Goal: Transaction & Acquisition: Download file/media

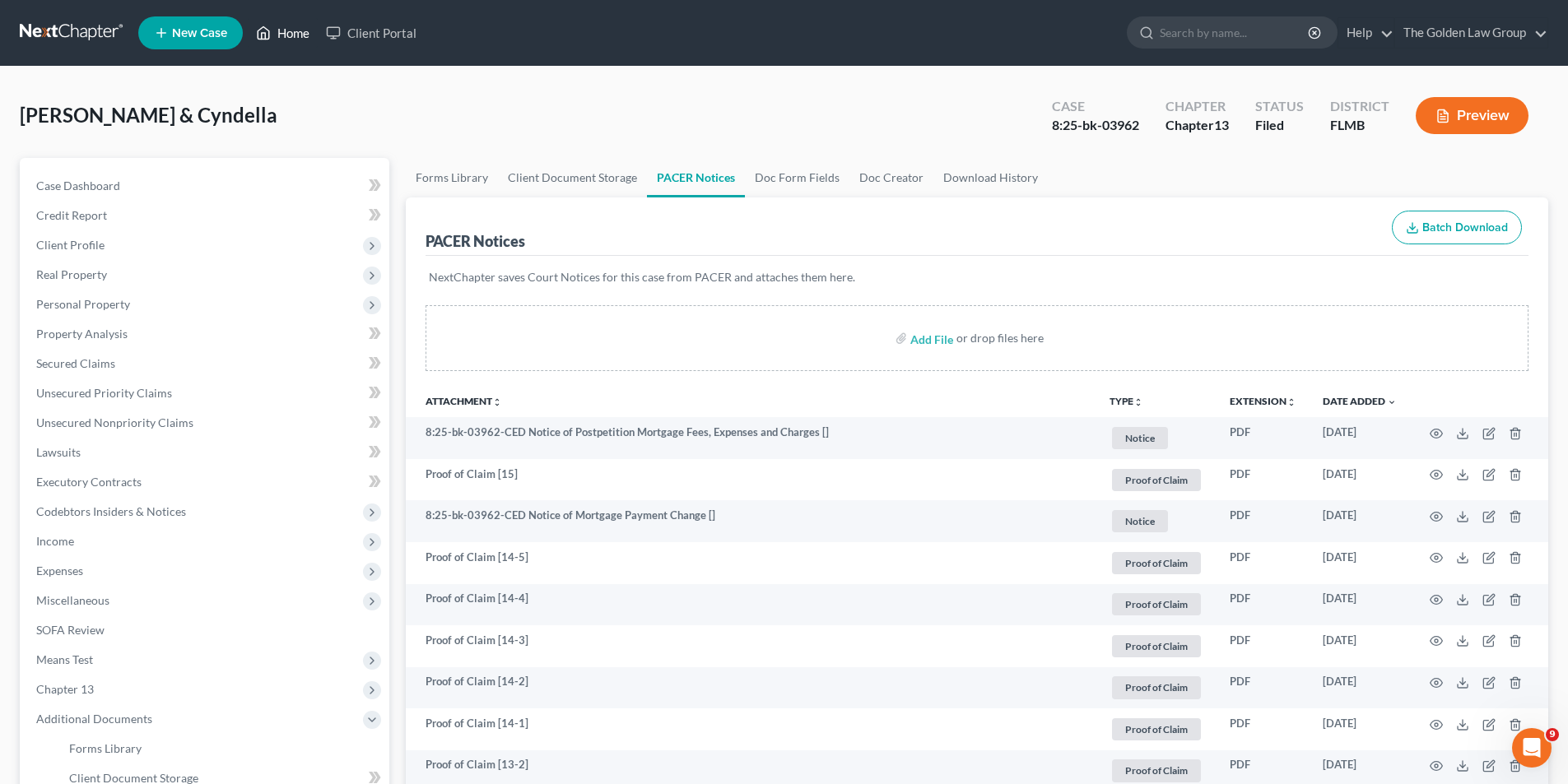
click at [309, 28] on link "Home" at bounding box center [283, 33] width 70 height 29
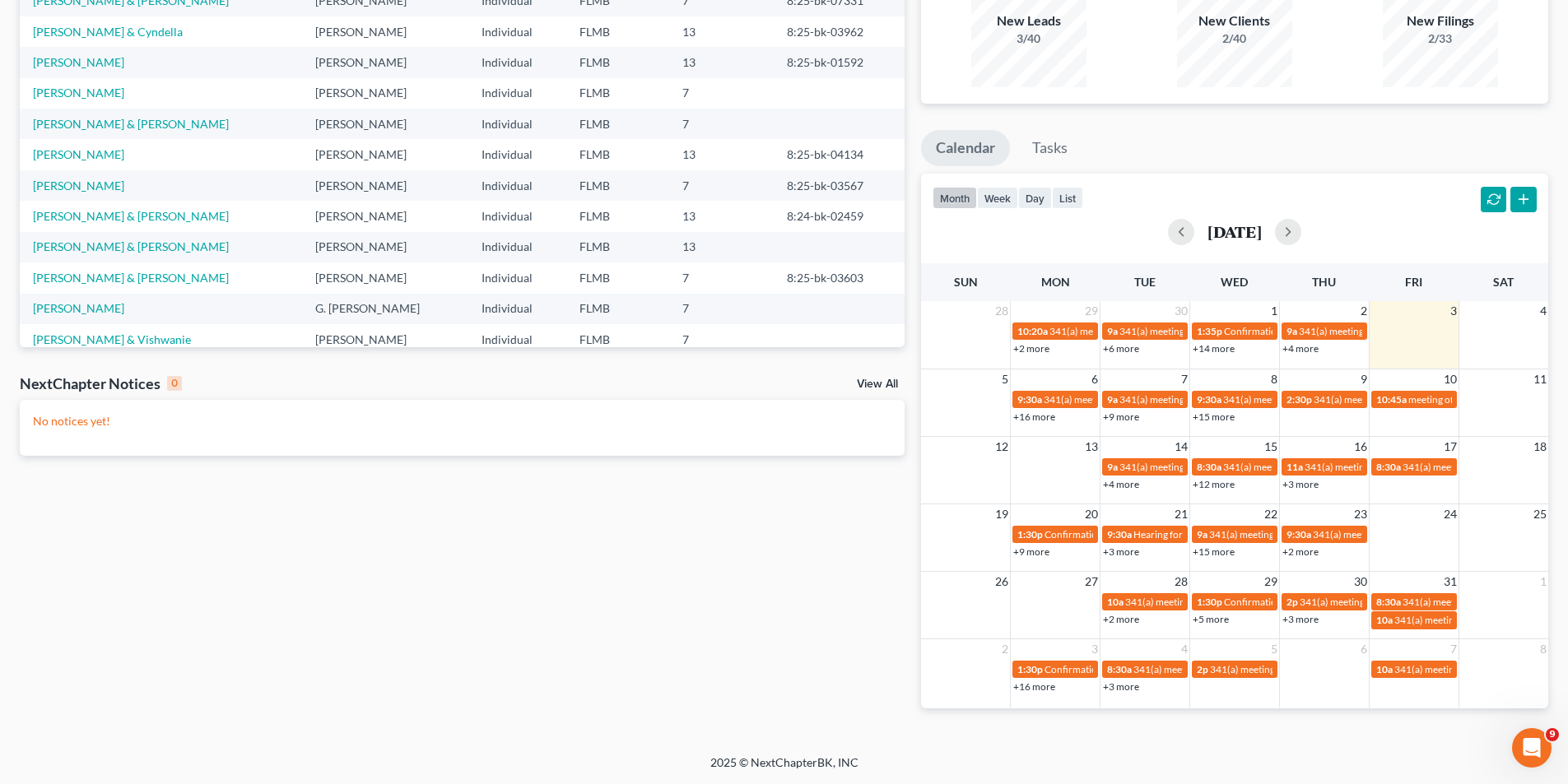
scroll to position [2, 0]
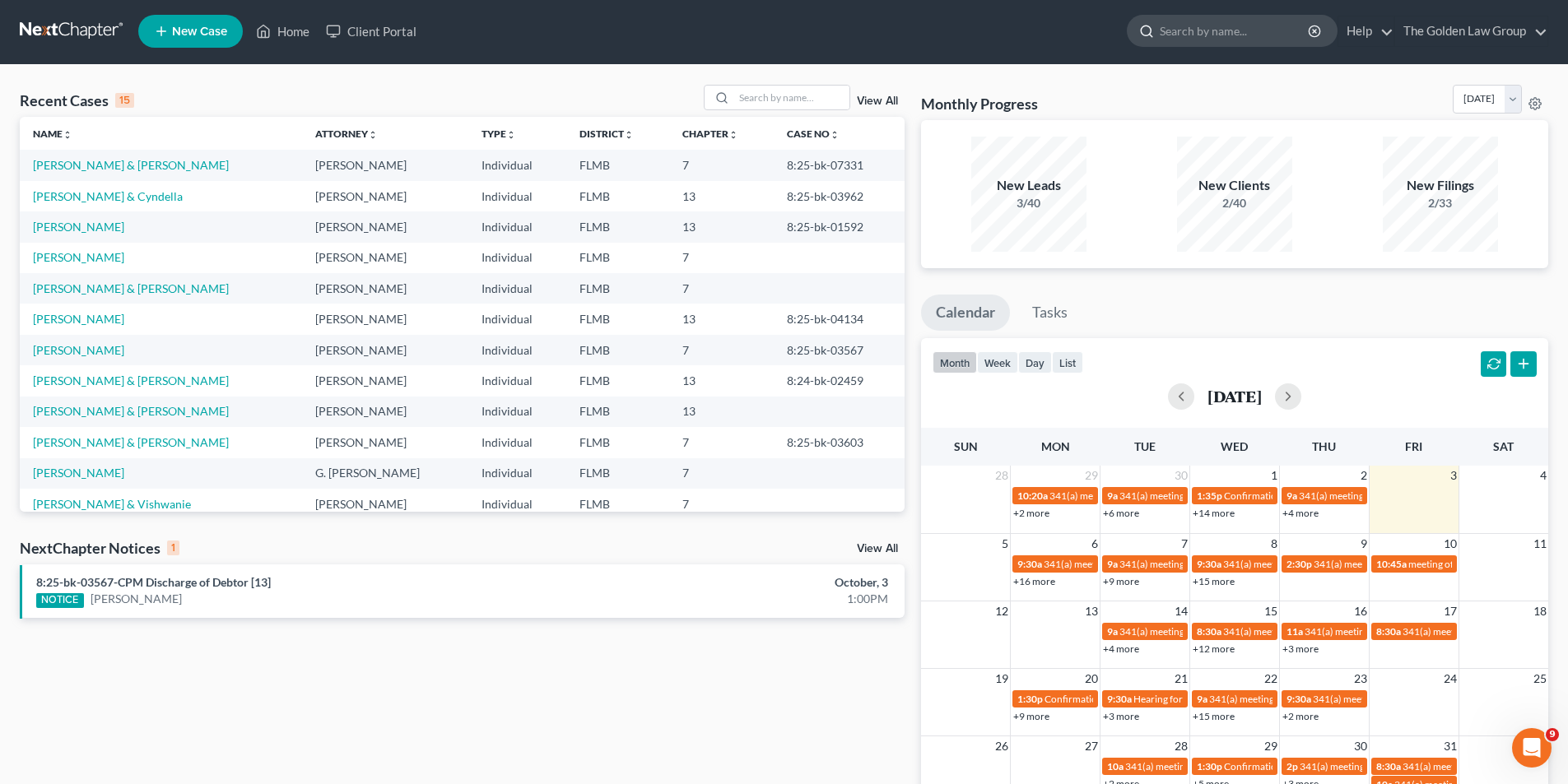
drag, startPoint x: 1271, startPoint y: 32, endPoint x: 1271, endPoint y: 23, distance: 9.0
click at [1271, 31] on input "search" at bounding box center [1235, 31] width 150 height 30
type input "[PERSON_NAME]"
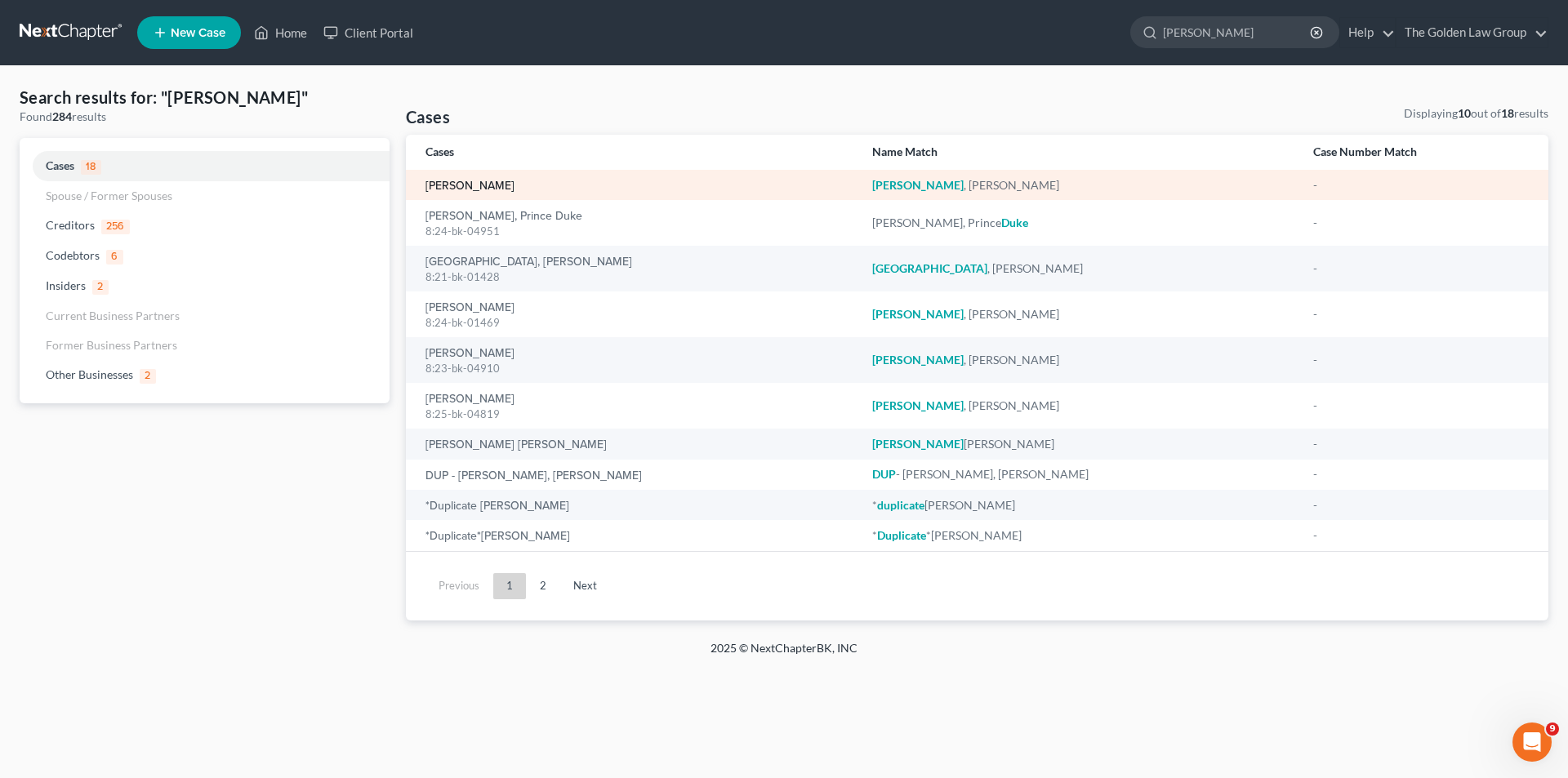
click at [452, 181] on link "[PERSON_NAME]" at bounding box center [469, 186] width 89 height 12
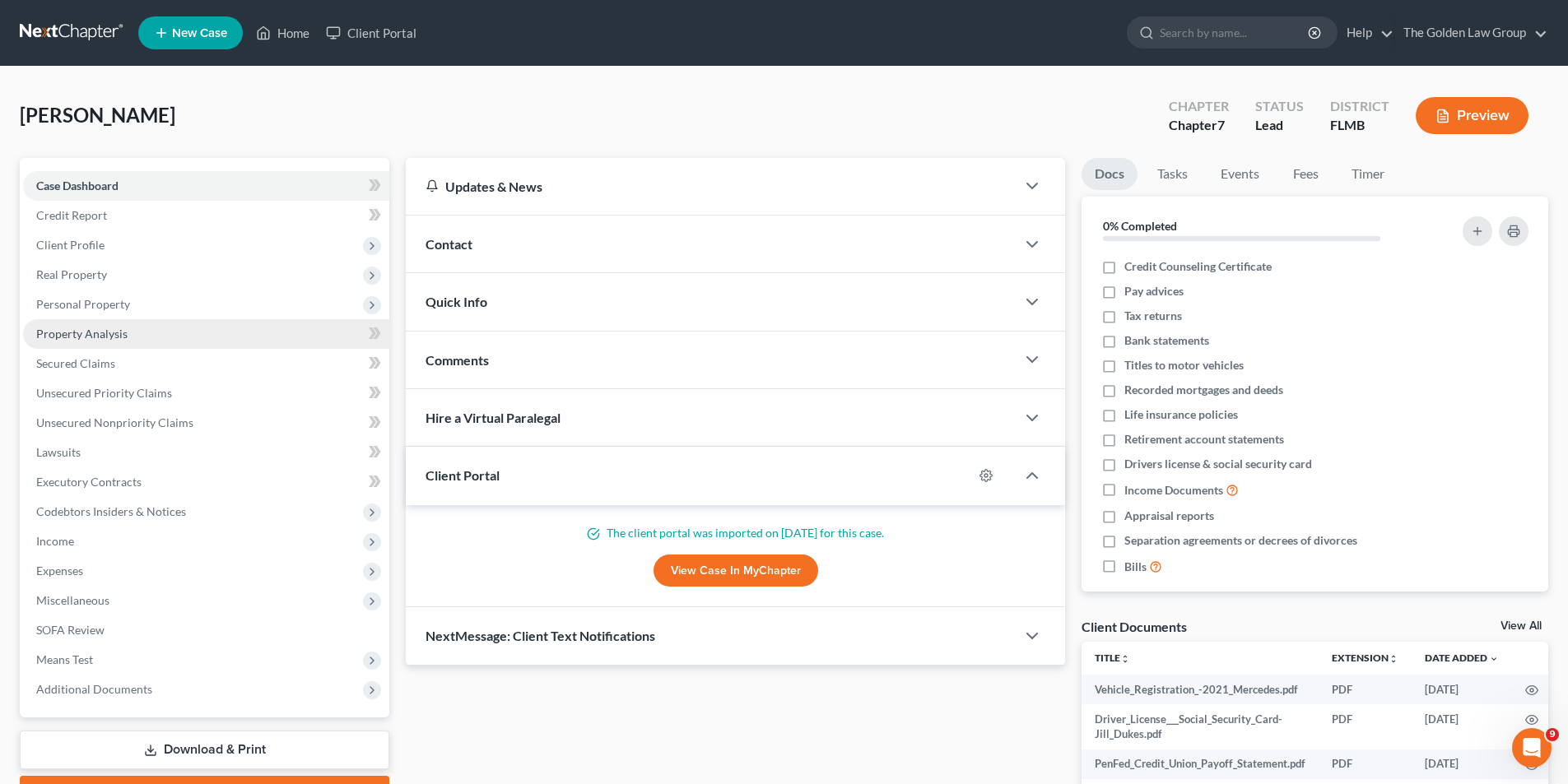
click at [93, 331] on span "Property Analysis" at bounding box center [81, 333] width 91 height 14
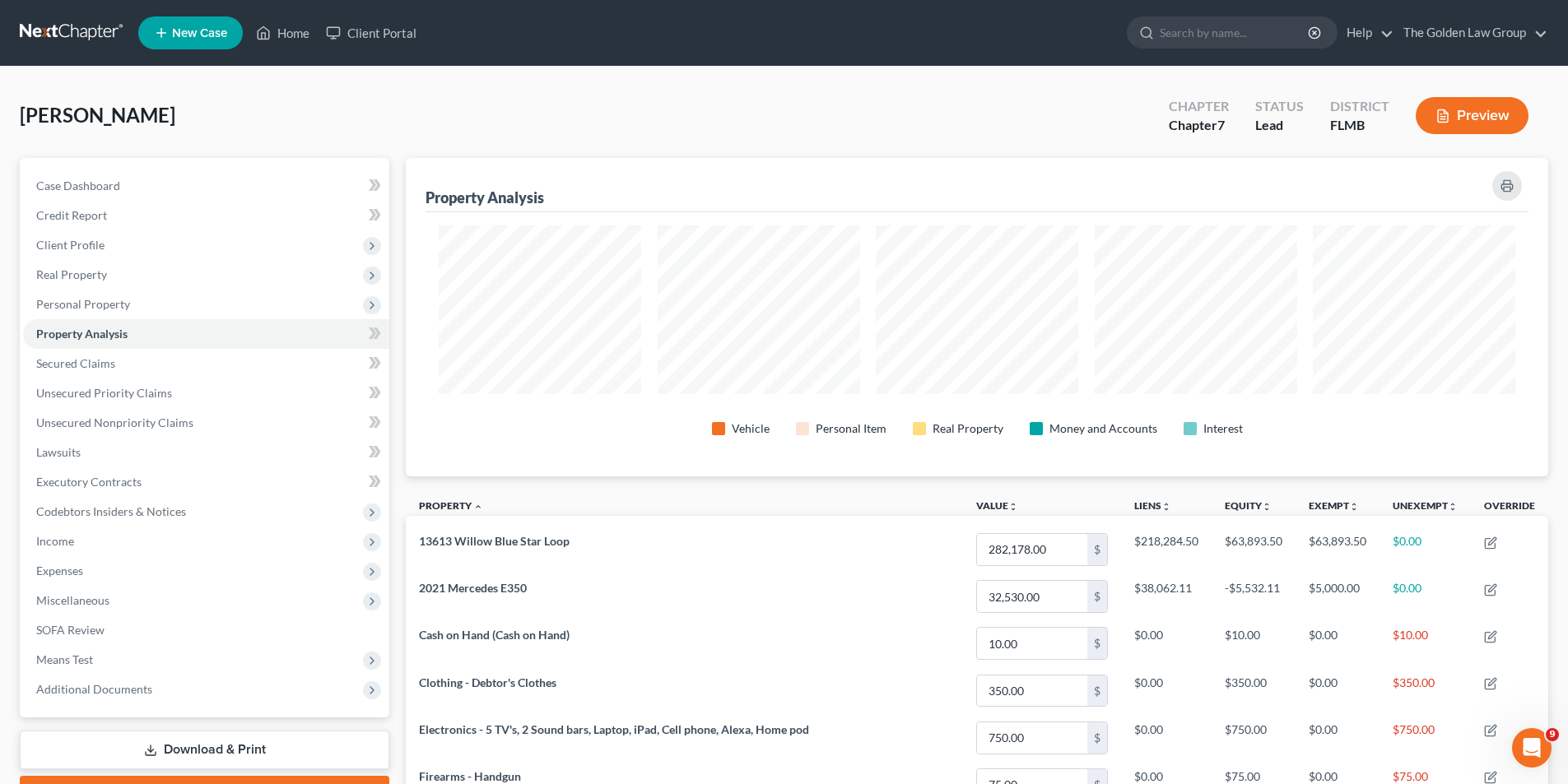
click at [1510, 111] on button "Preview" at bounding box center [1471, 115] width 113 height 37
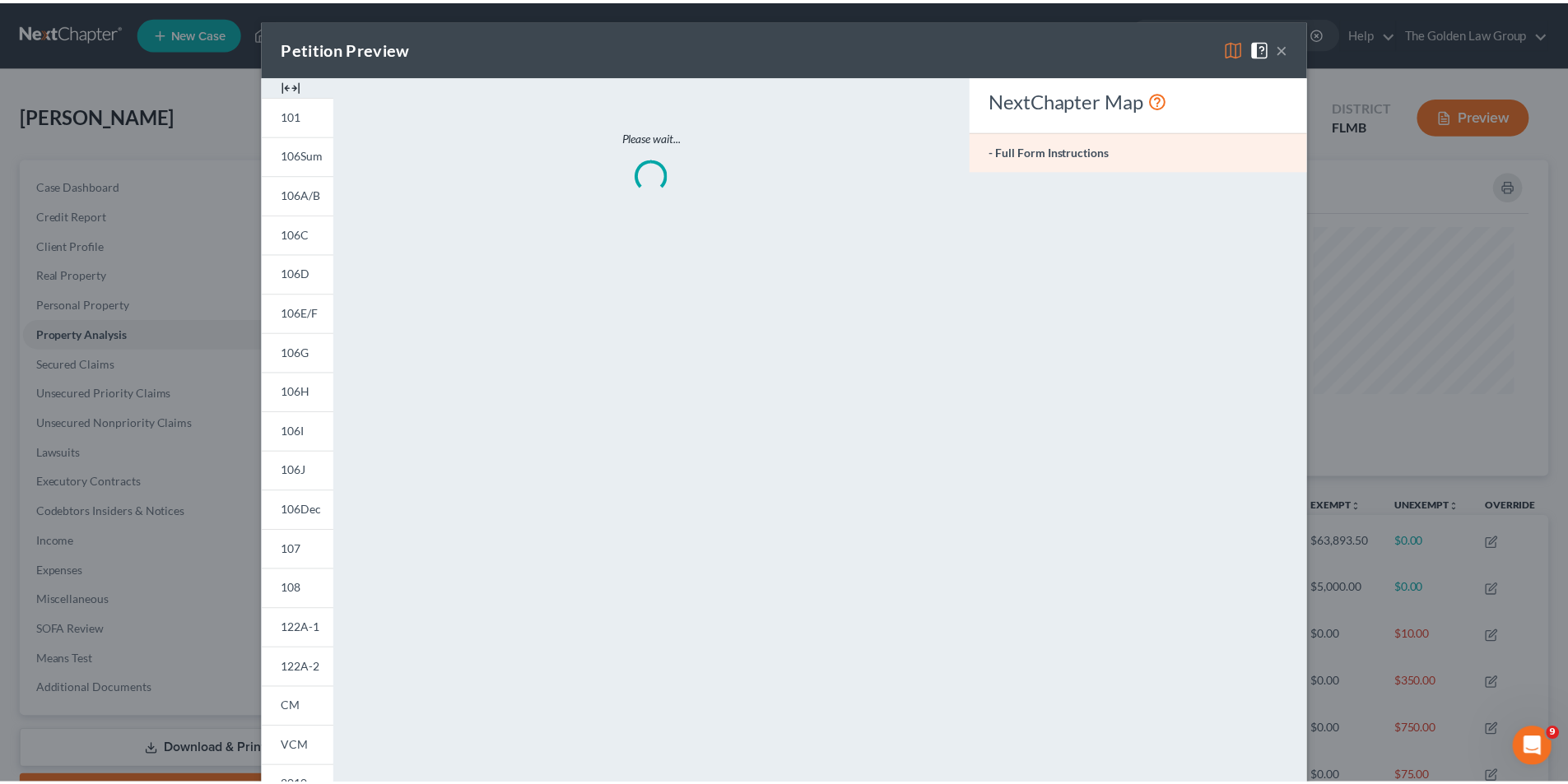
scroll to position [319, 1151]
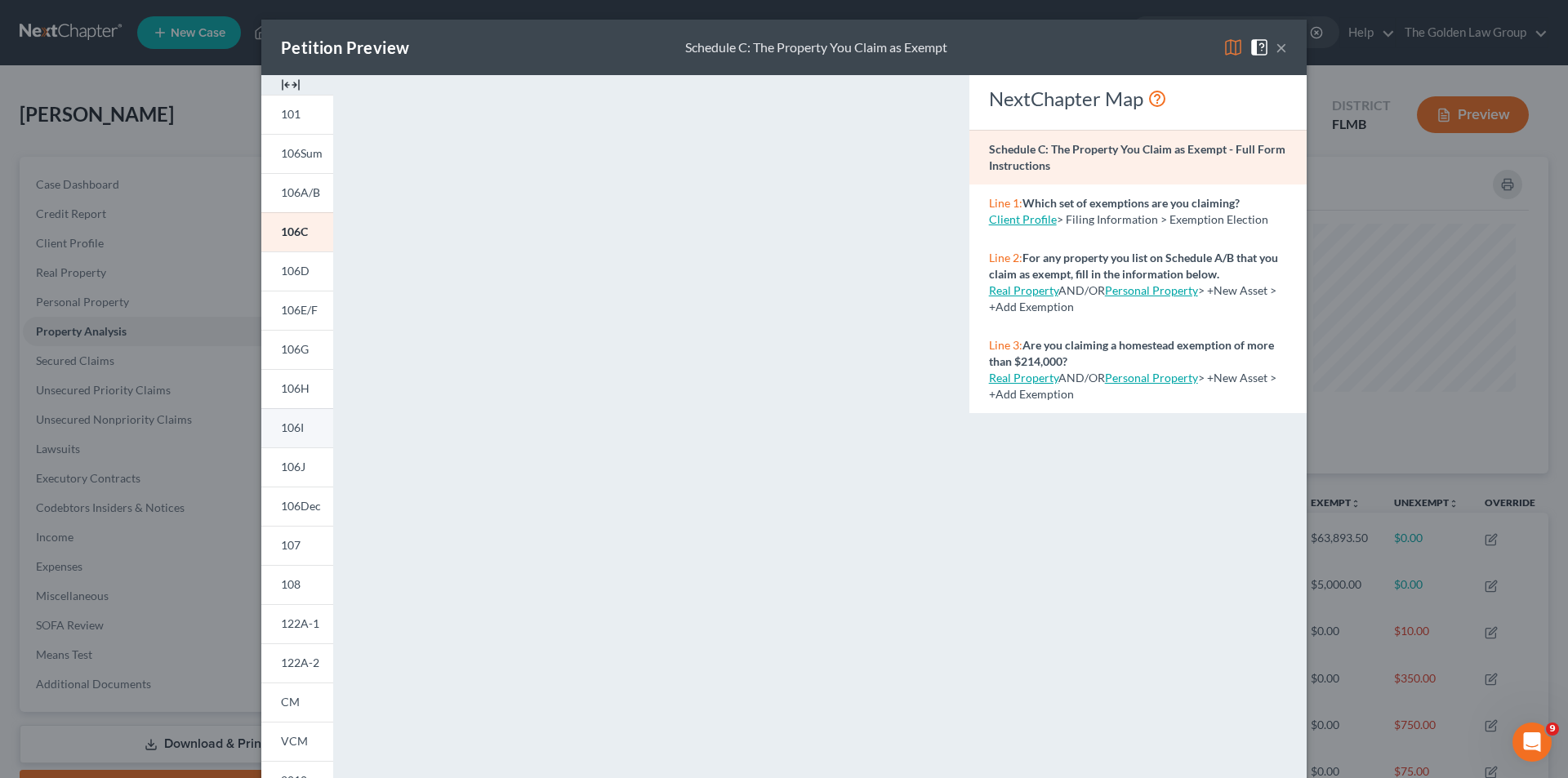
click at [298, 421] on span "106I" at bounding box center [293, 428] width 23 height 14
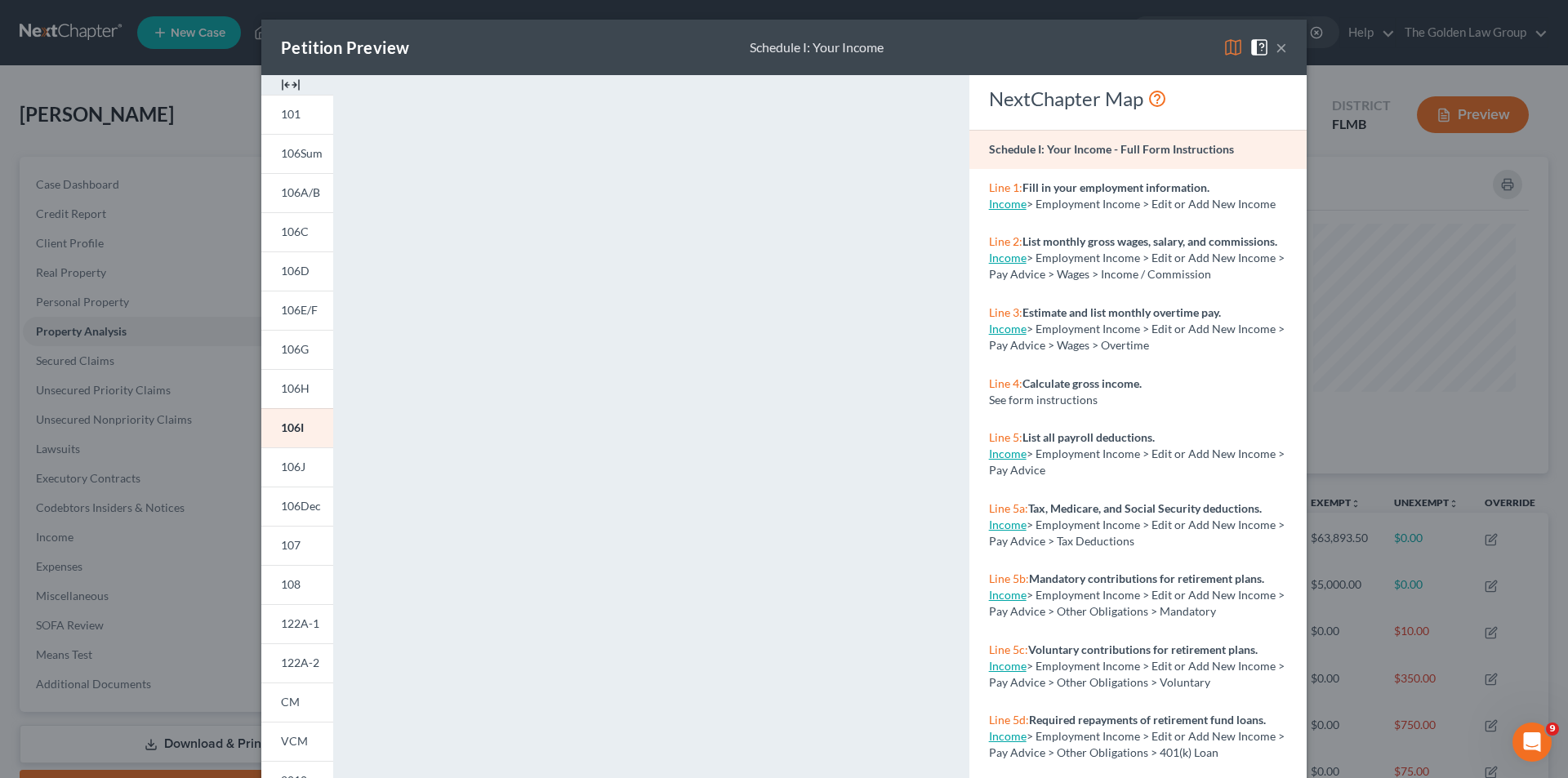
click at [218, 417] on div "Petition Preview Schedule I: Your Income × 101 106Sum 106A/B 106C 106D 106E/F 1…" at bounding box center [784, 389] width 1568 height 778
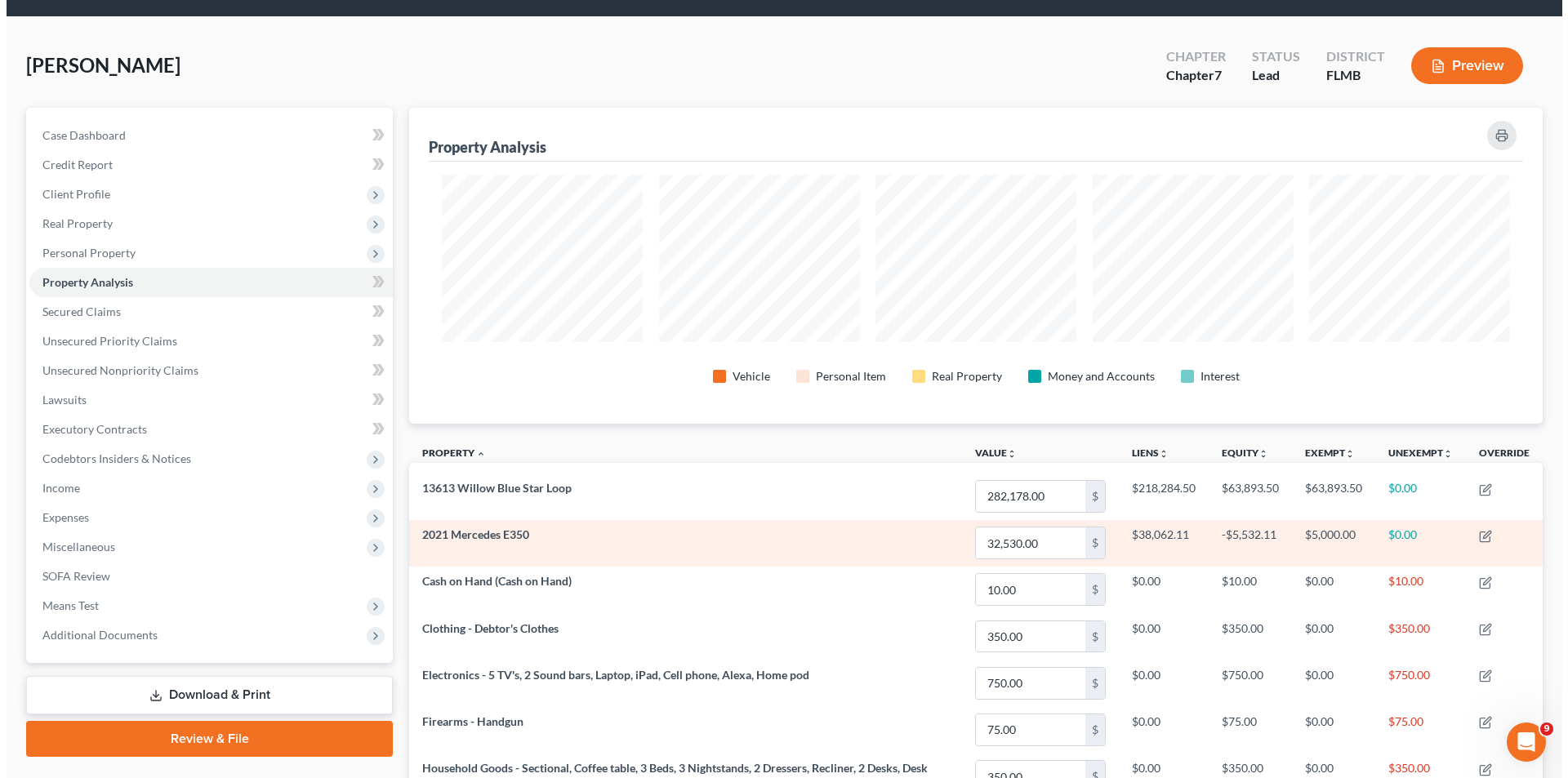
scroll to position [0, 0]
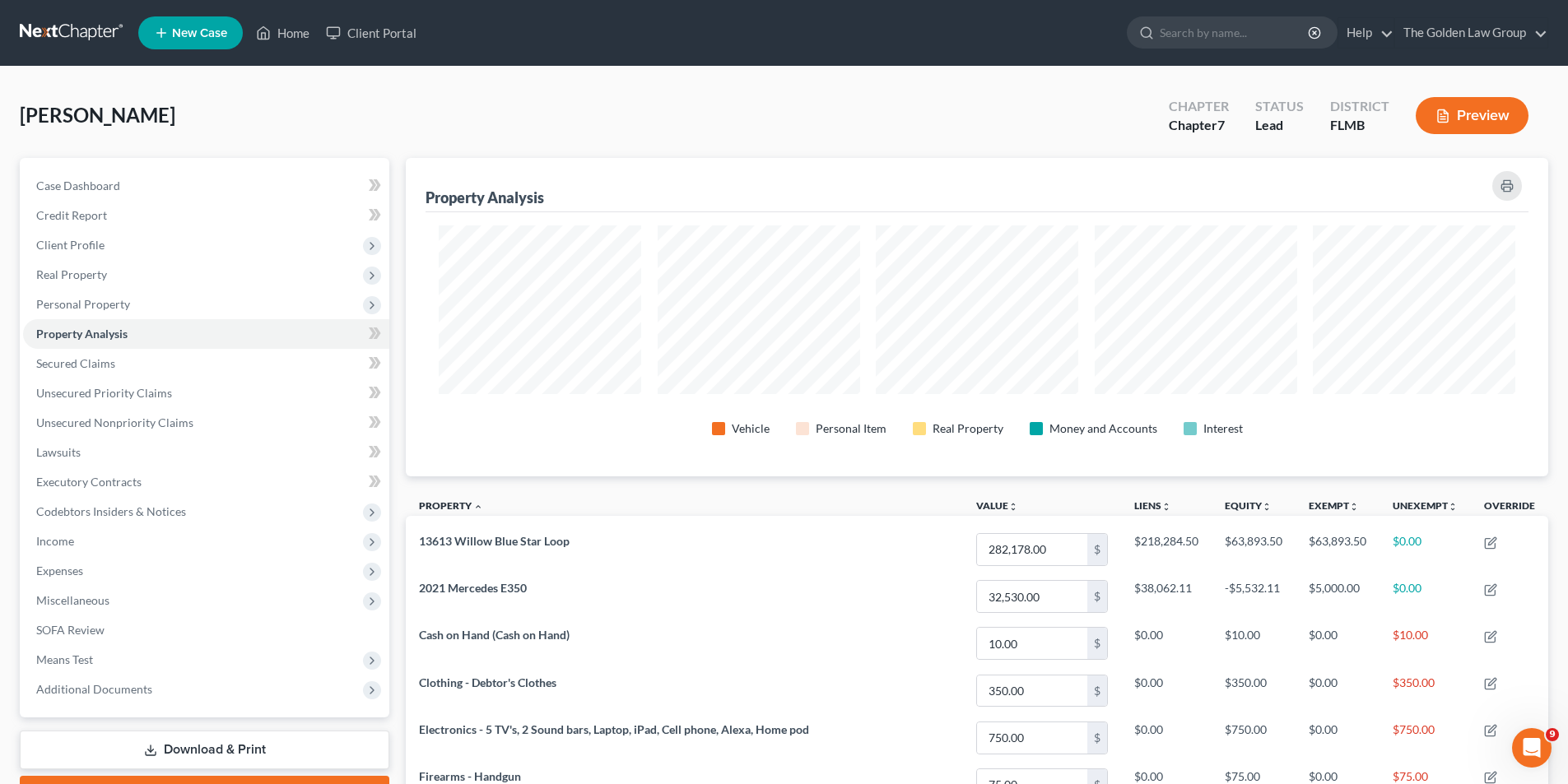
click at [1446, 112] on icon "button" at bounding box center [1443, 116] width 10 height 13
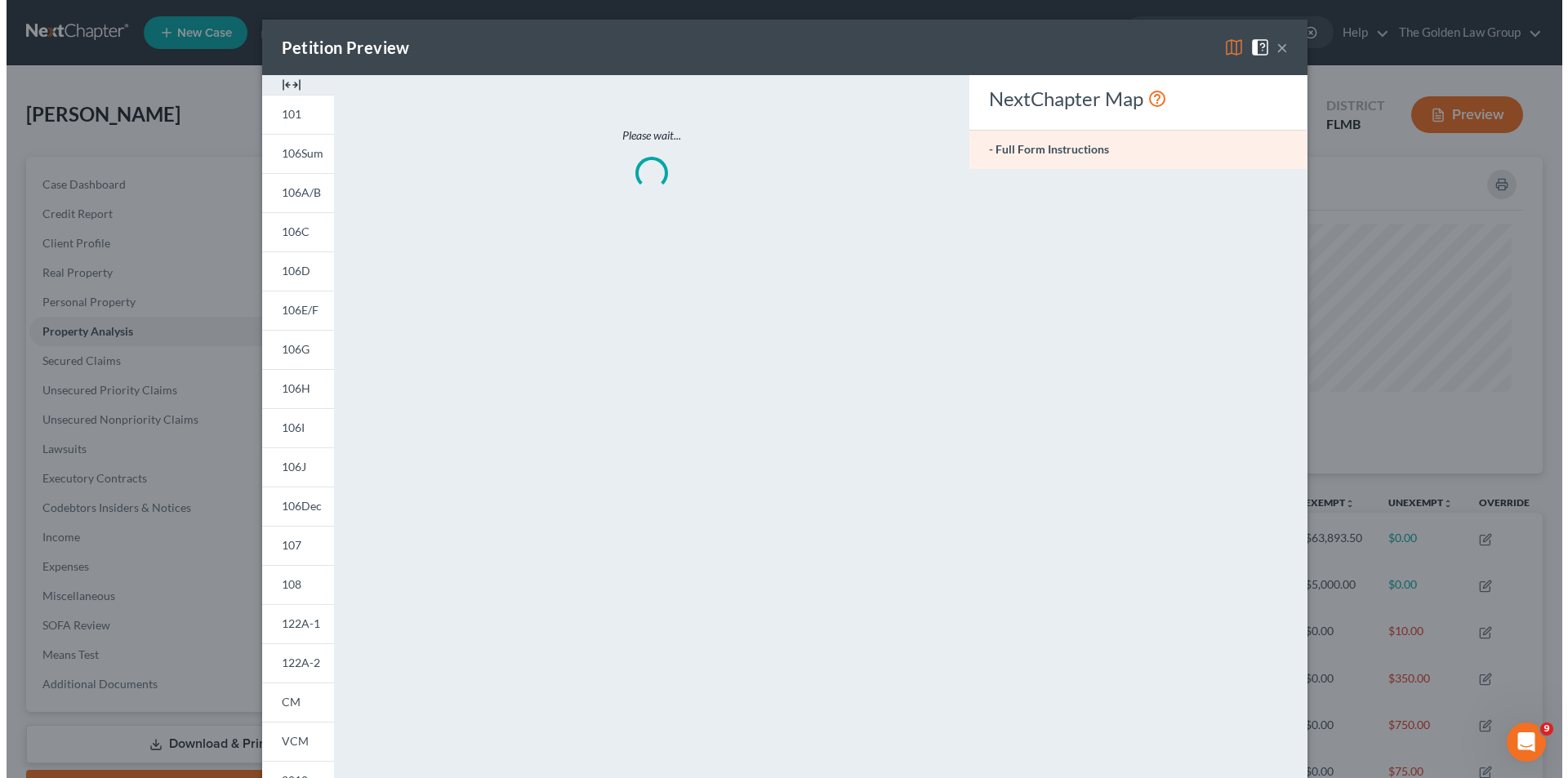
scroll to position [317, 1143]
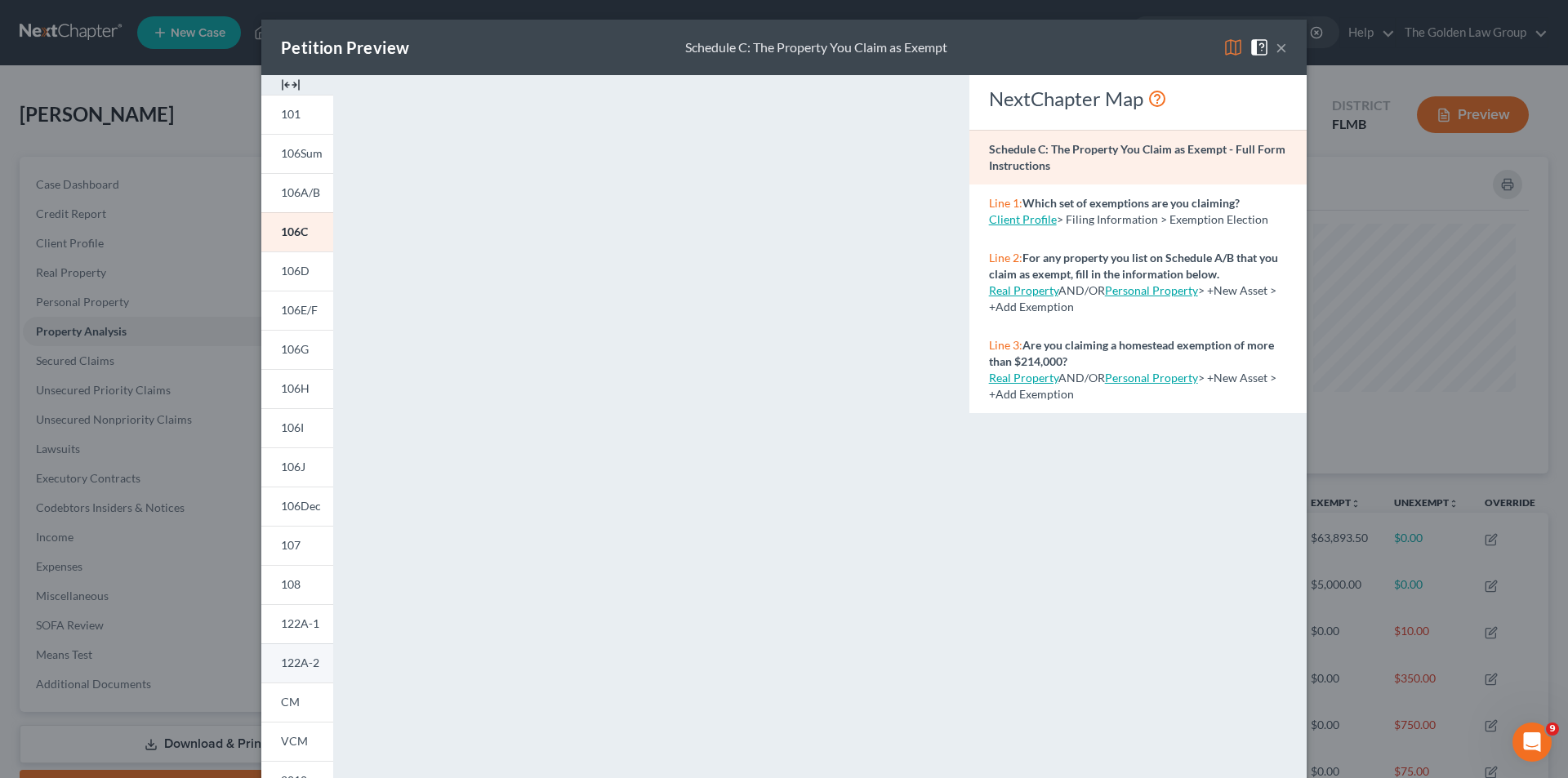
click at [296, 661] on span "122A-2" at bounding box center [300, 662] width 38 height 14
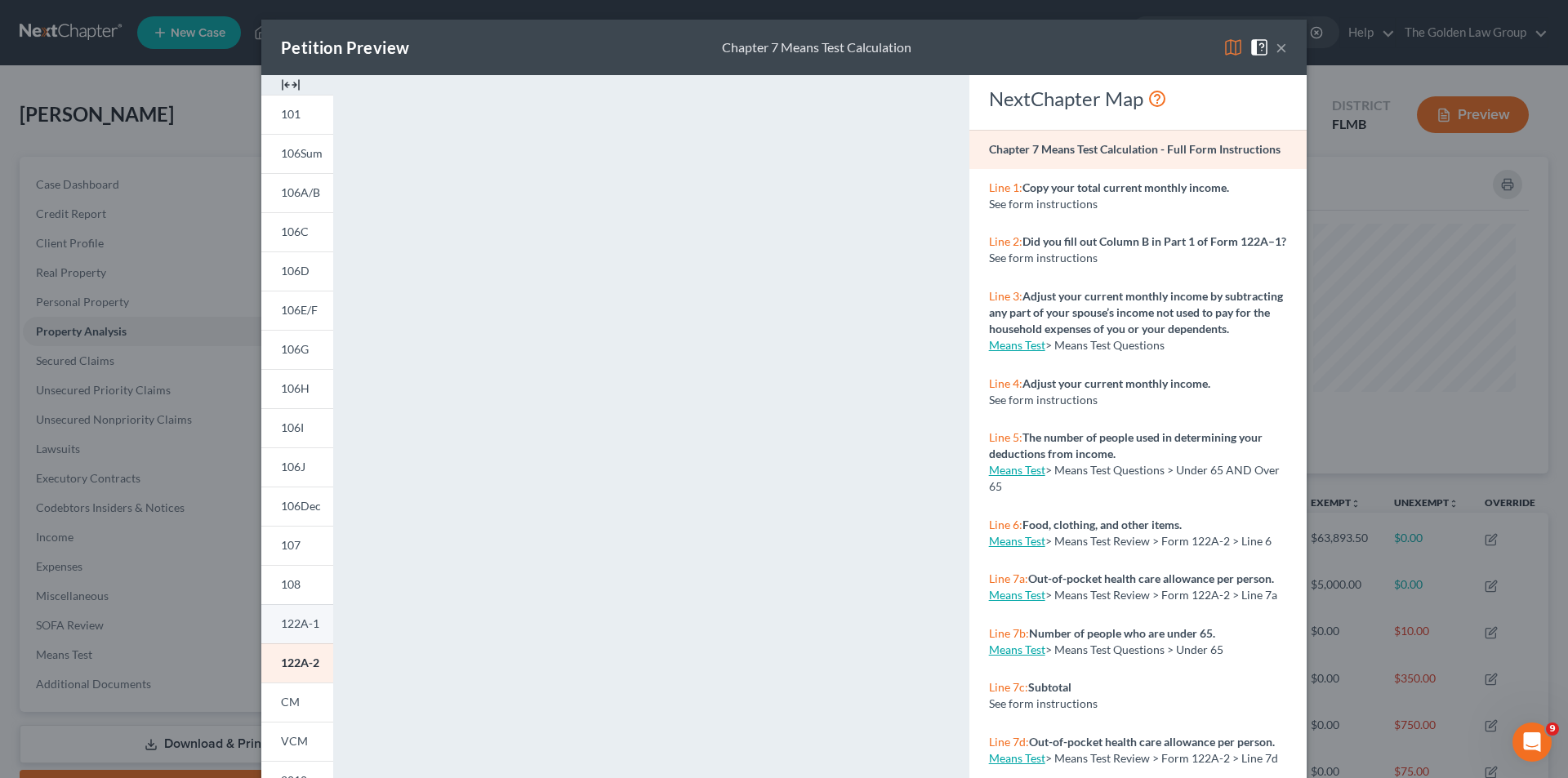
click at [281, 621] on span "122A-1" at bounding box center [300, 623] width 38 height 14
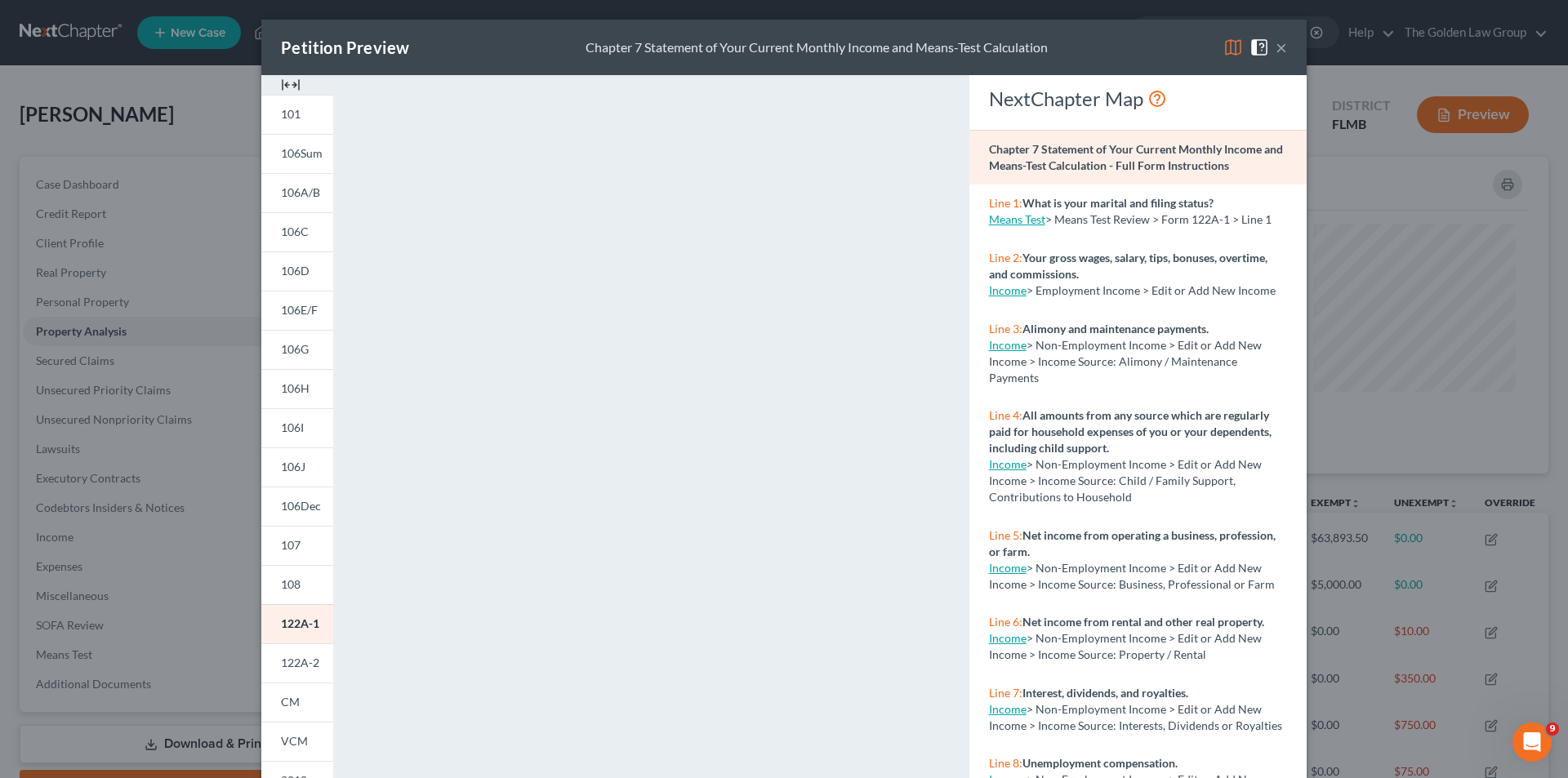
scroll to position [143, 0]
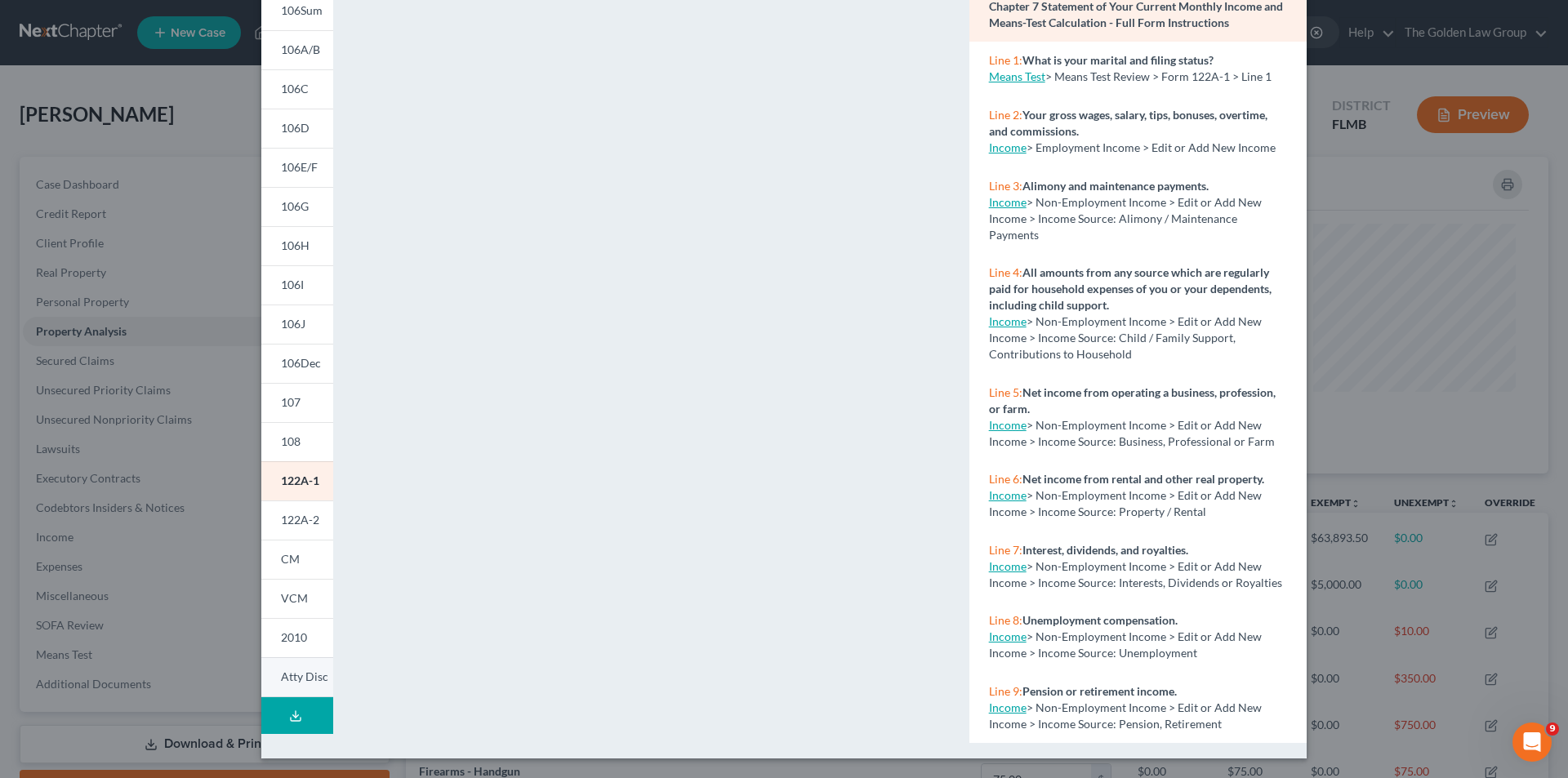
click at [288, 675] on span "Atty Disc" at bounding box center [304, 676] width 47 height 14
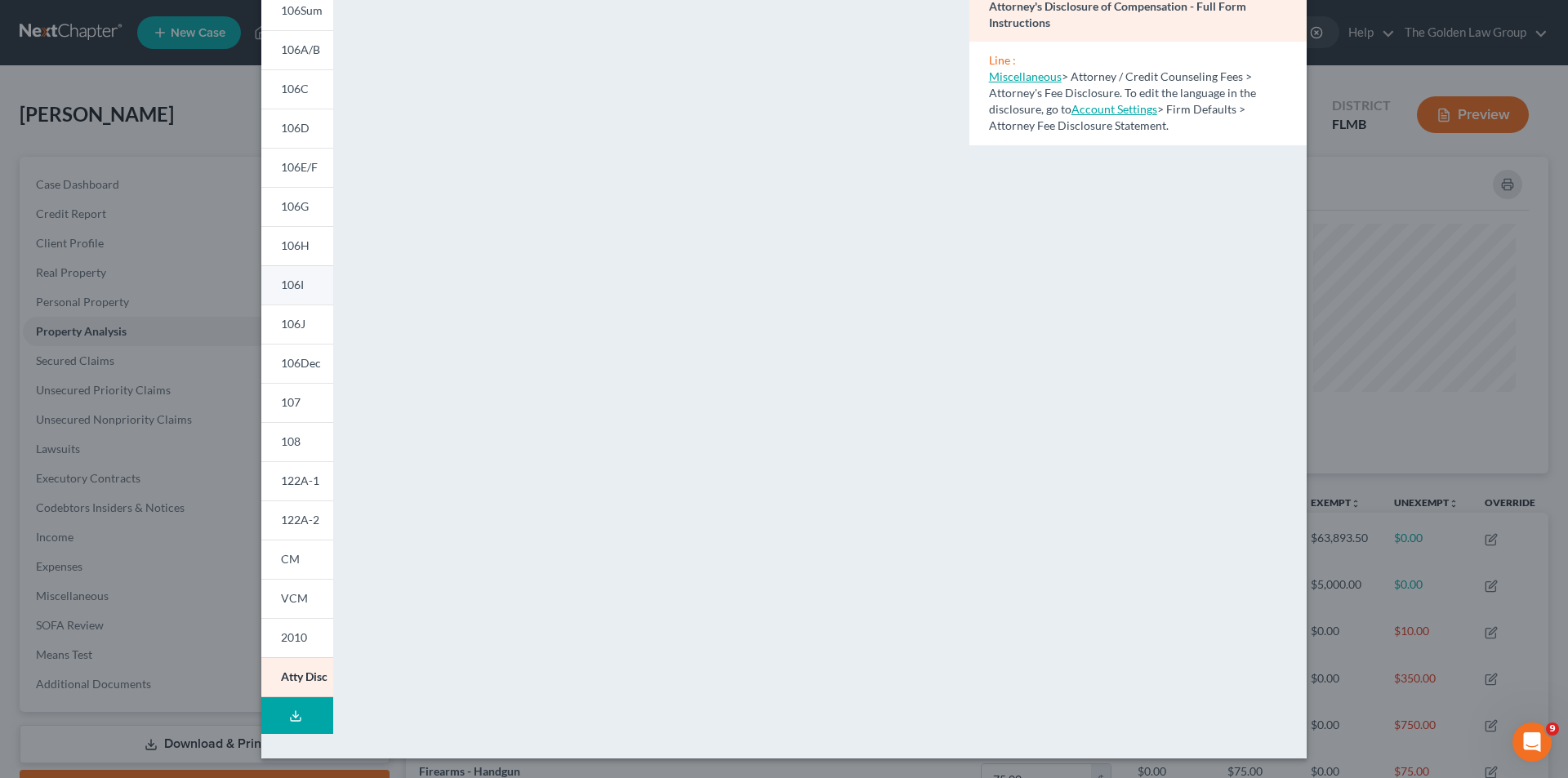
click at [291, 289] on span "106I" at bounding box center [293, 284] width 23 height 14
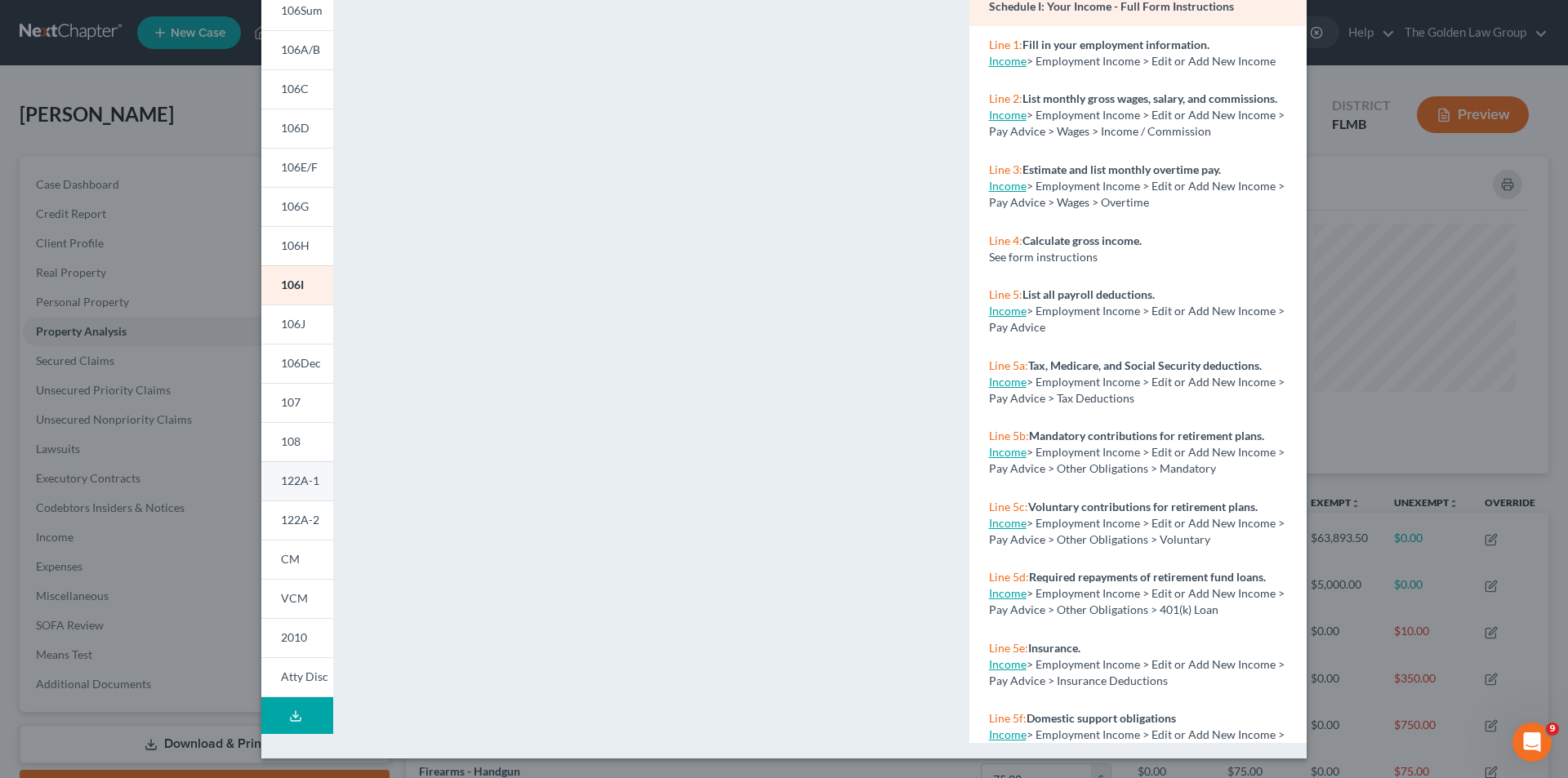
click at [297, 486] on span "122A-1" at bounding box center [300, 481] width 38 height 14
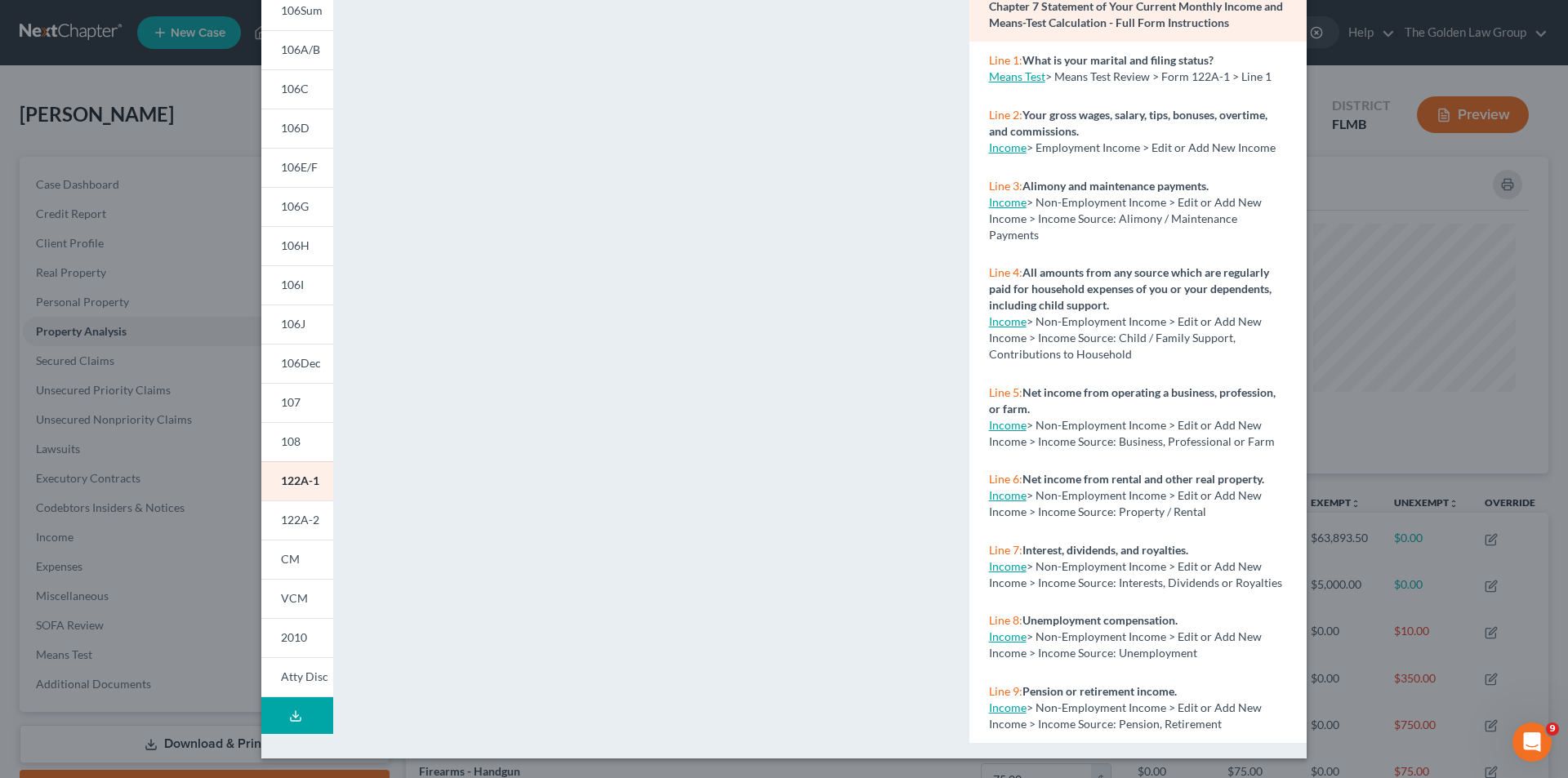
click at [133, 378] on div "Petition Preview Chapter 7 Statement of Your Current Monthly Income and Means-T…" at bounding box center [784, 389] width 1568 height 778
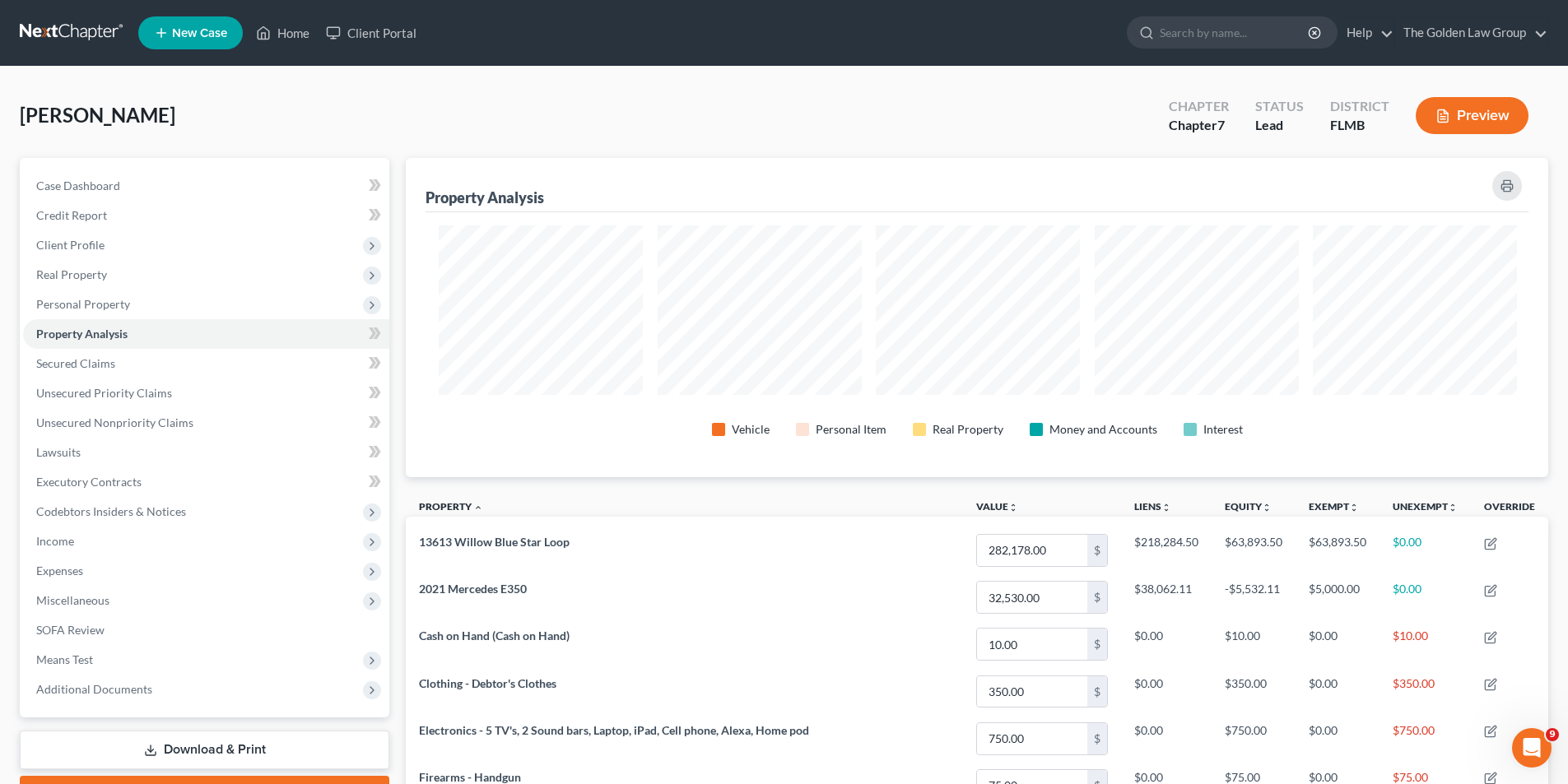
scroll to position [822585, 821761]
click at [117, 689] on span "Additional Documents" at bounding box center [94, 689] width 116 height 14
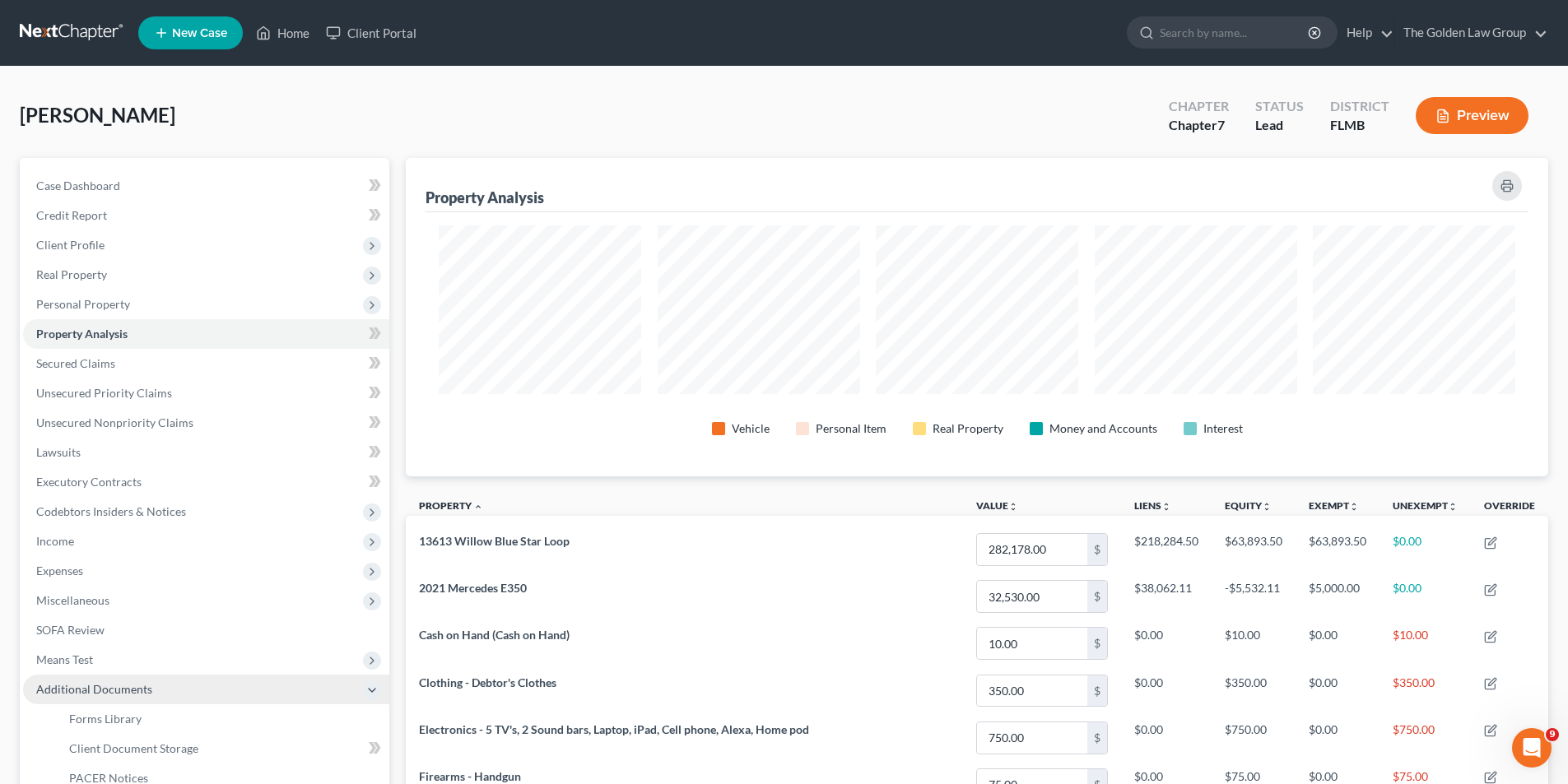
scroll to position [164, 0]
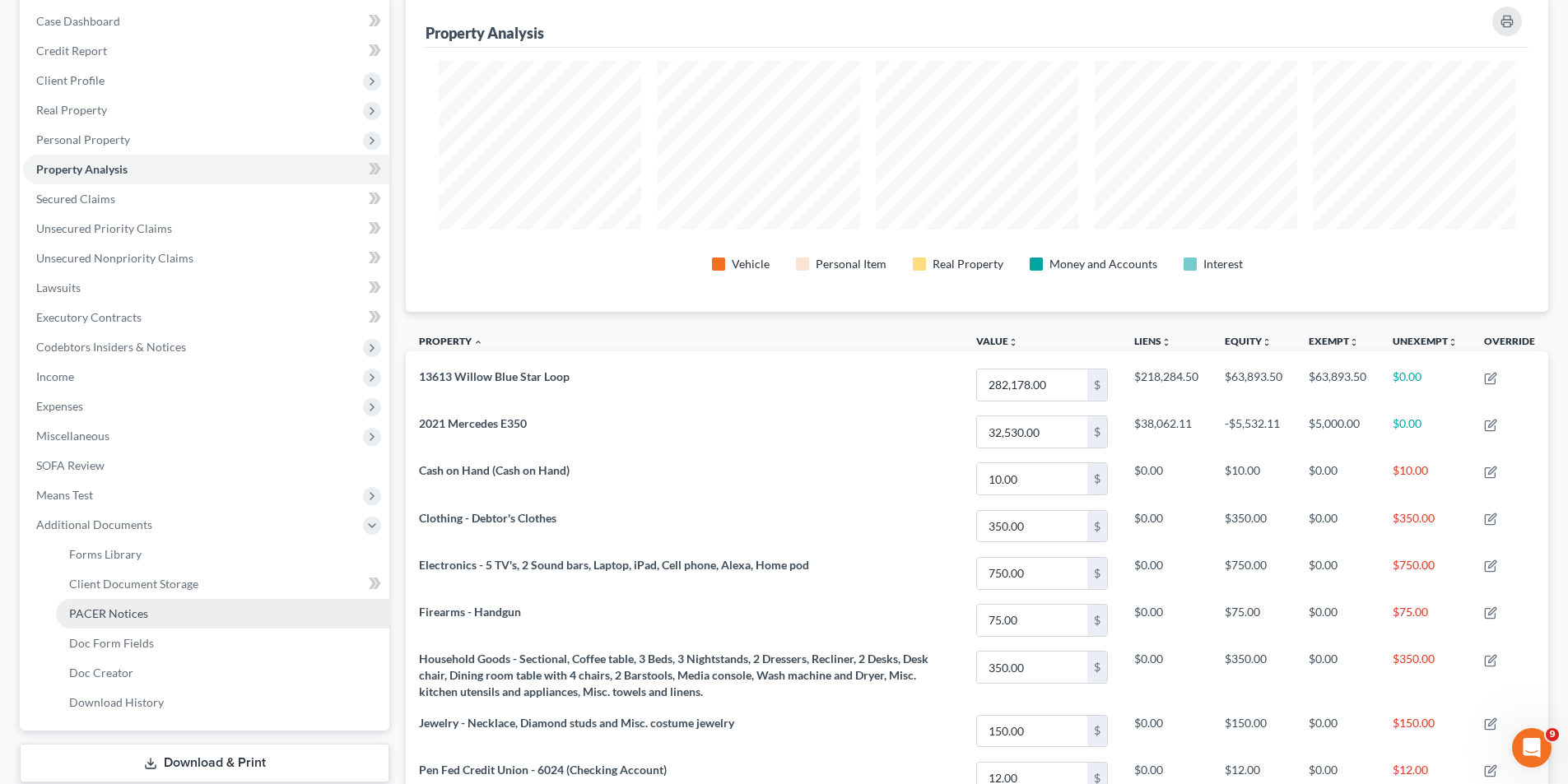
click at [127, 613] on span "PACER Notices" at bounding box center [109, 613] width 79 height 14
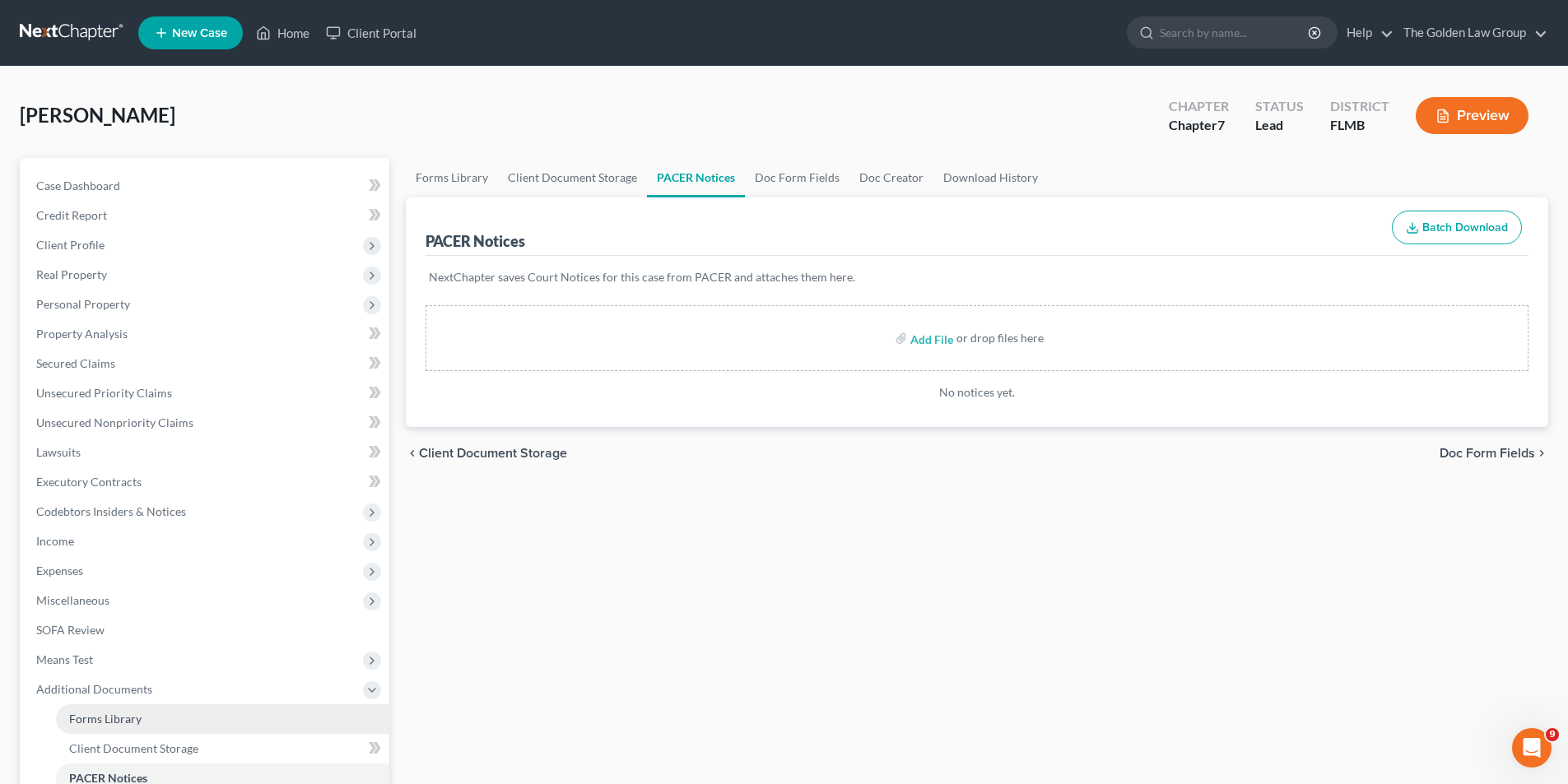
scroll to position [164, 0]
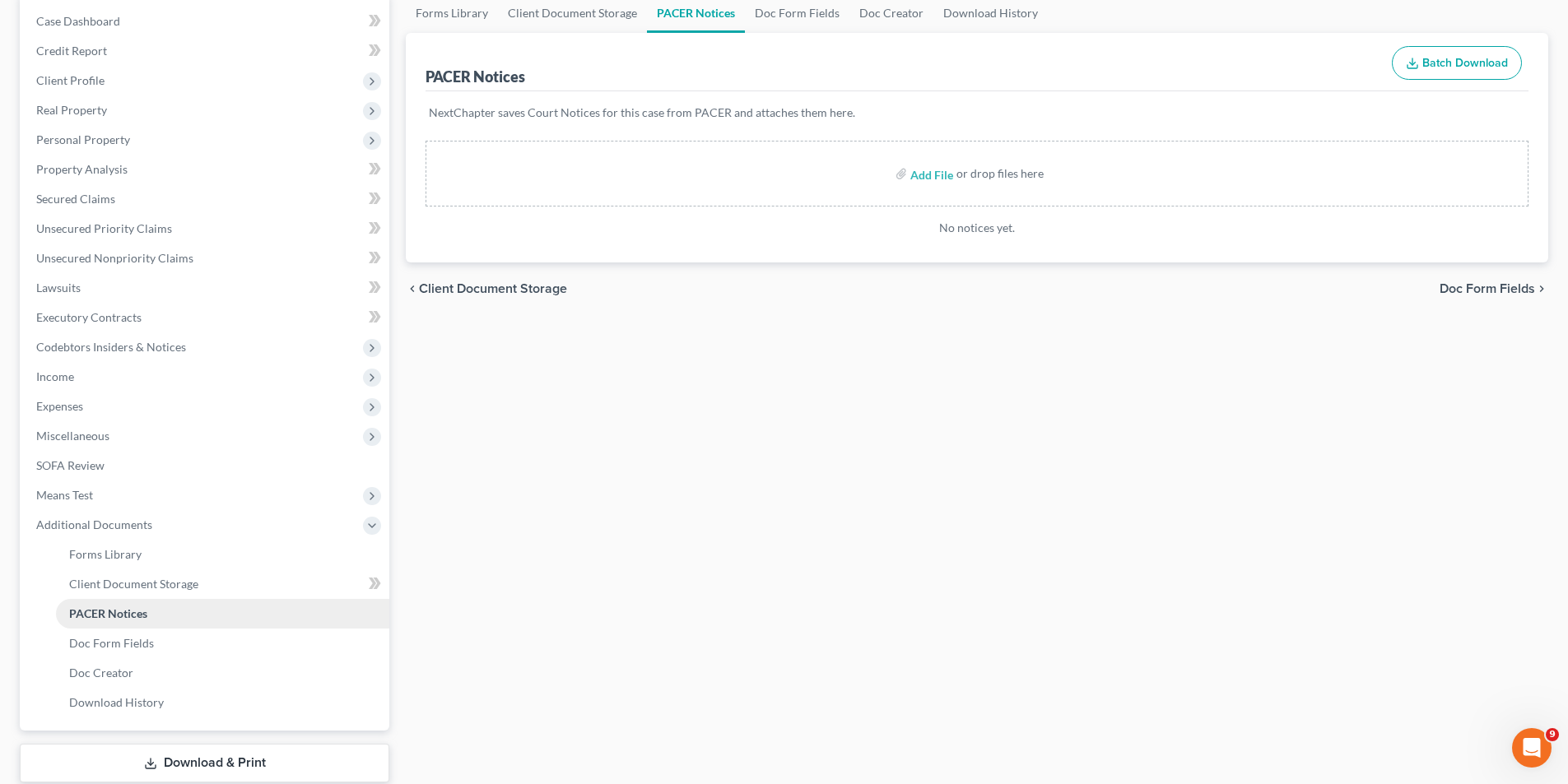
click at [116, 614] on span "PACER Notices" at bounding box center [109, 613] width 78 height 14
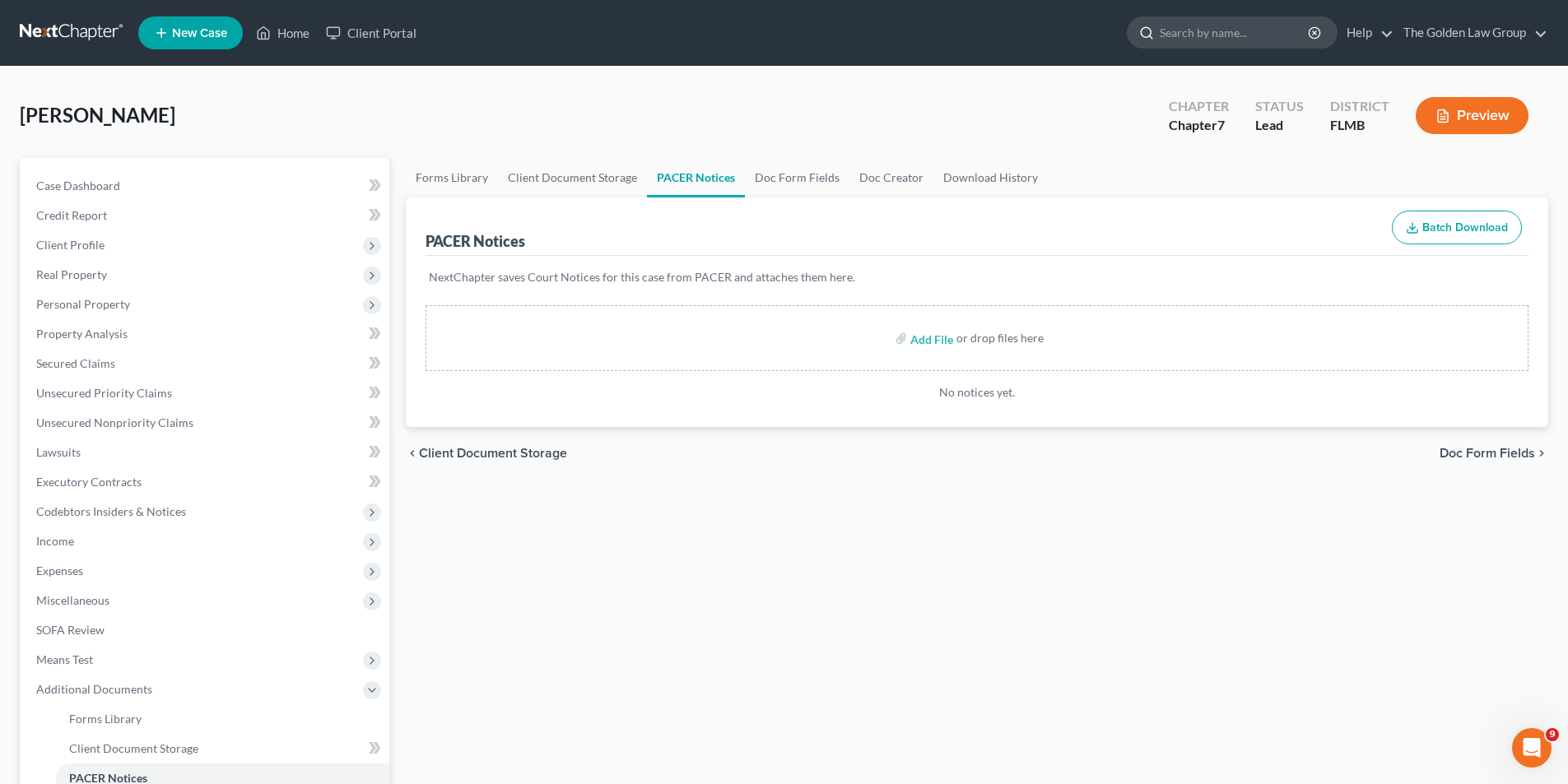
click at [1253, 38] on input "search" at bounding box center [1235, 33] width 150 height 30
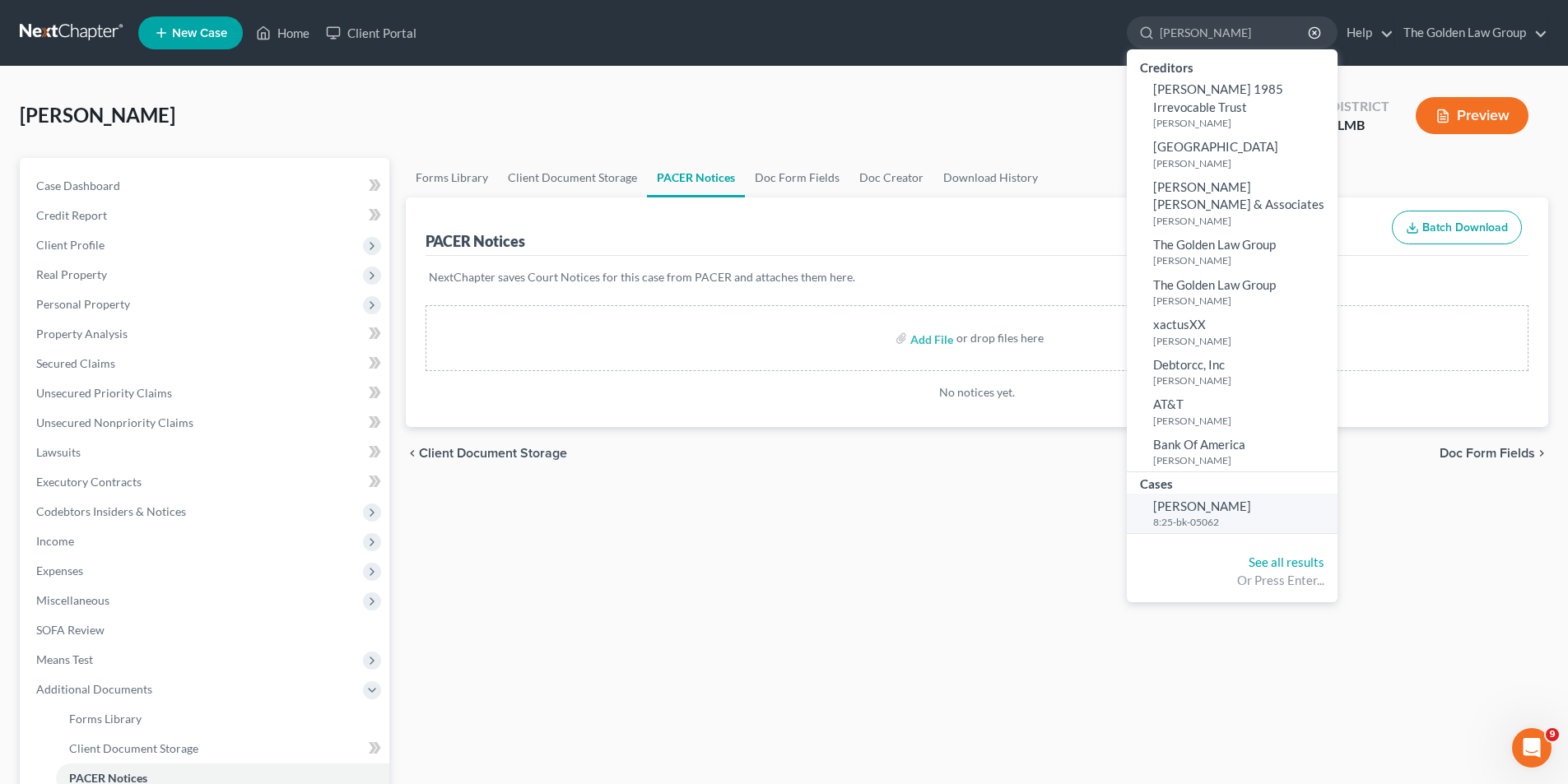
type input "[PERSON_NAME]"
click at [1171, 498] on span "[PERSON_NAME]" at bounding box center [1201, 506] width 98 height 15
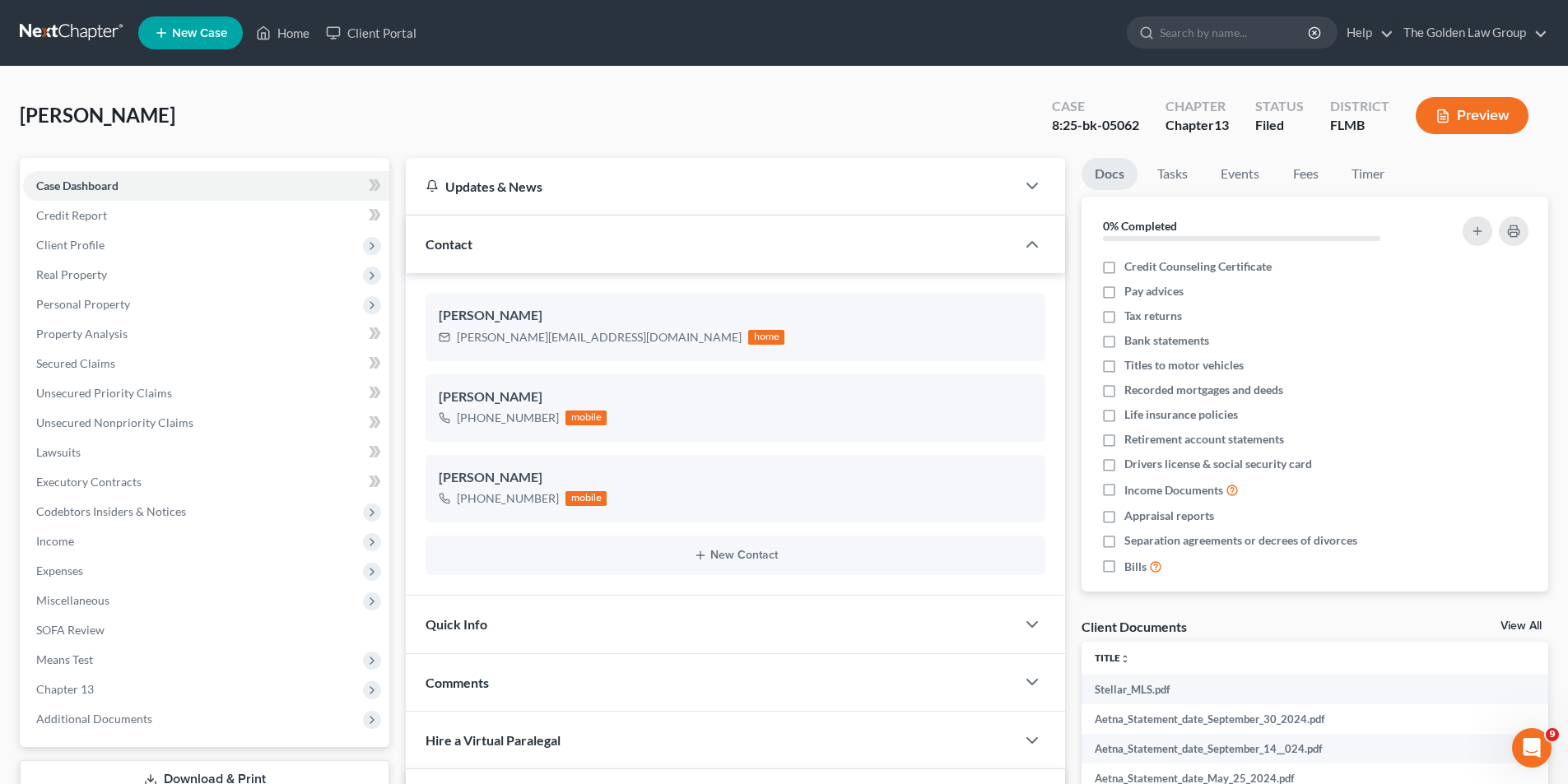
scroll to position [164, 0]
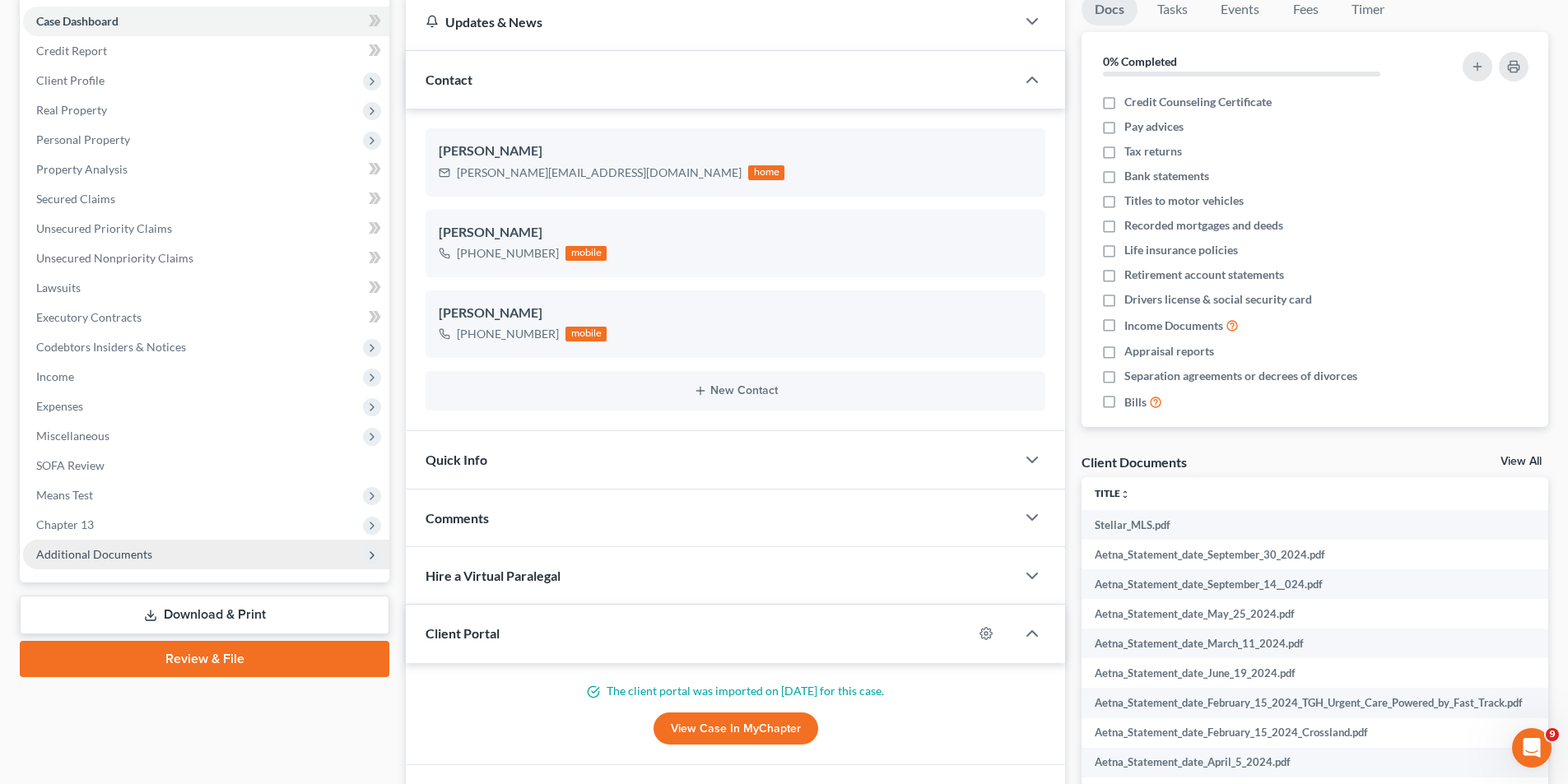
click at [91, 551] on span "Additional Documents" at bounding box center [94, 554] width 116 height 14
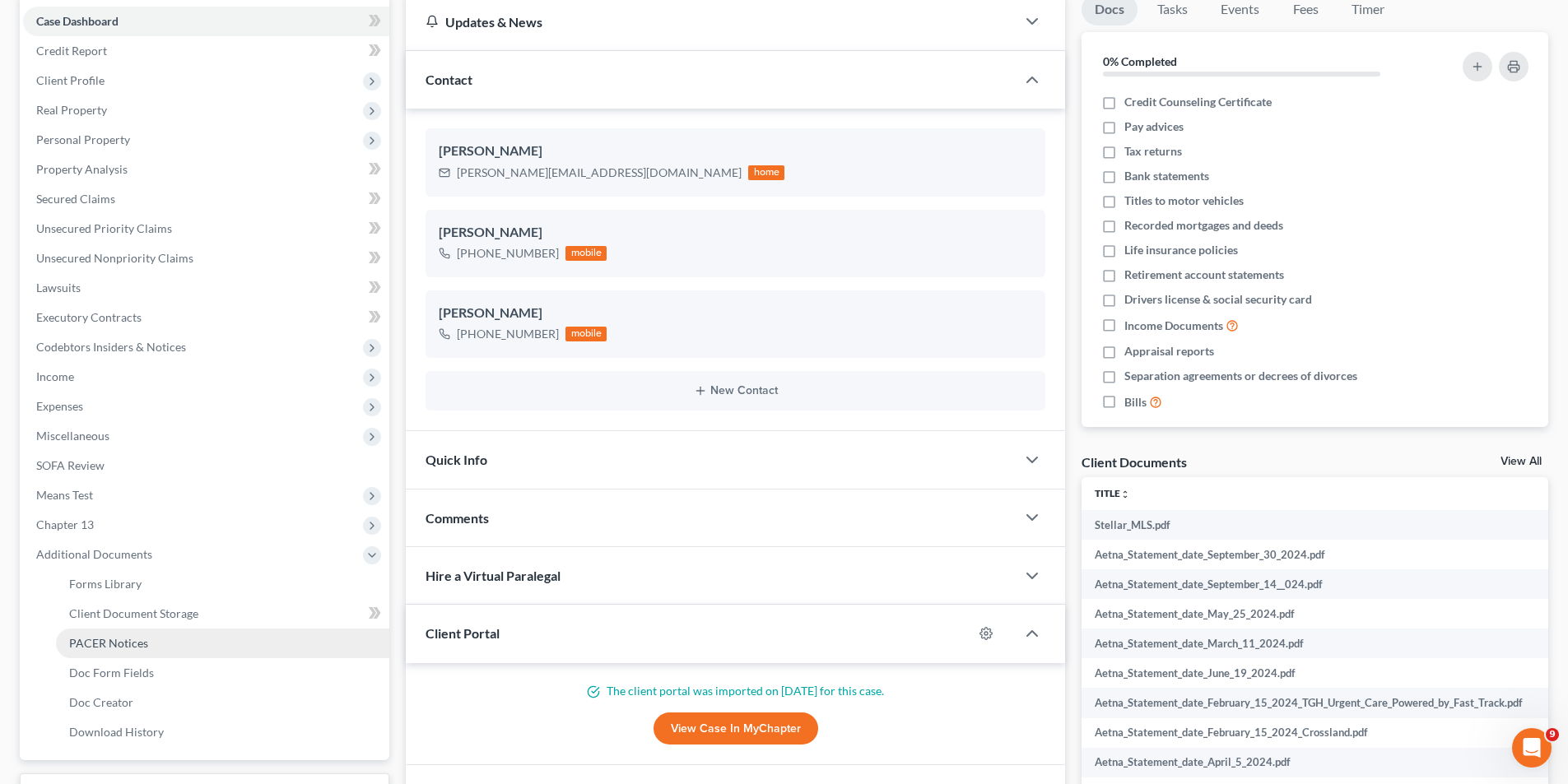
click at [107, 643] on span "PACER Notices" at bounding box center [109, 643] width 79 height 14
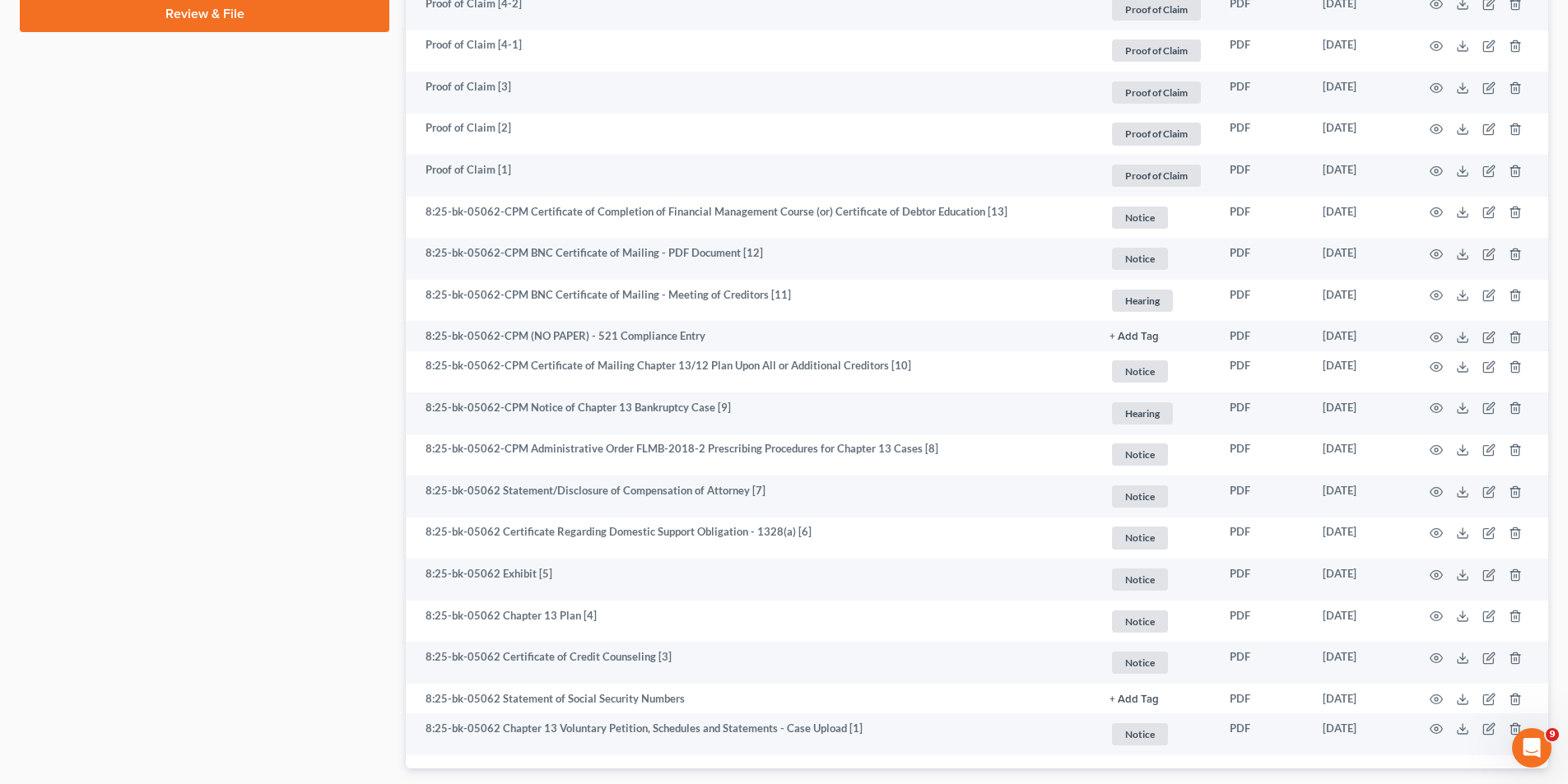
scroll to position [1070, 0]
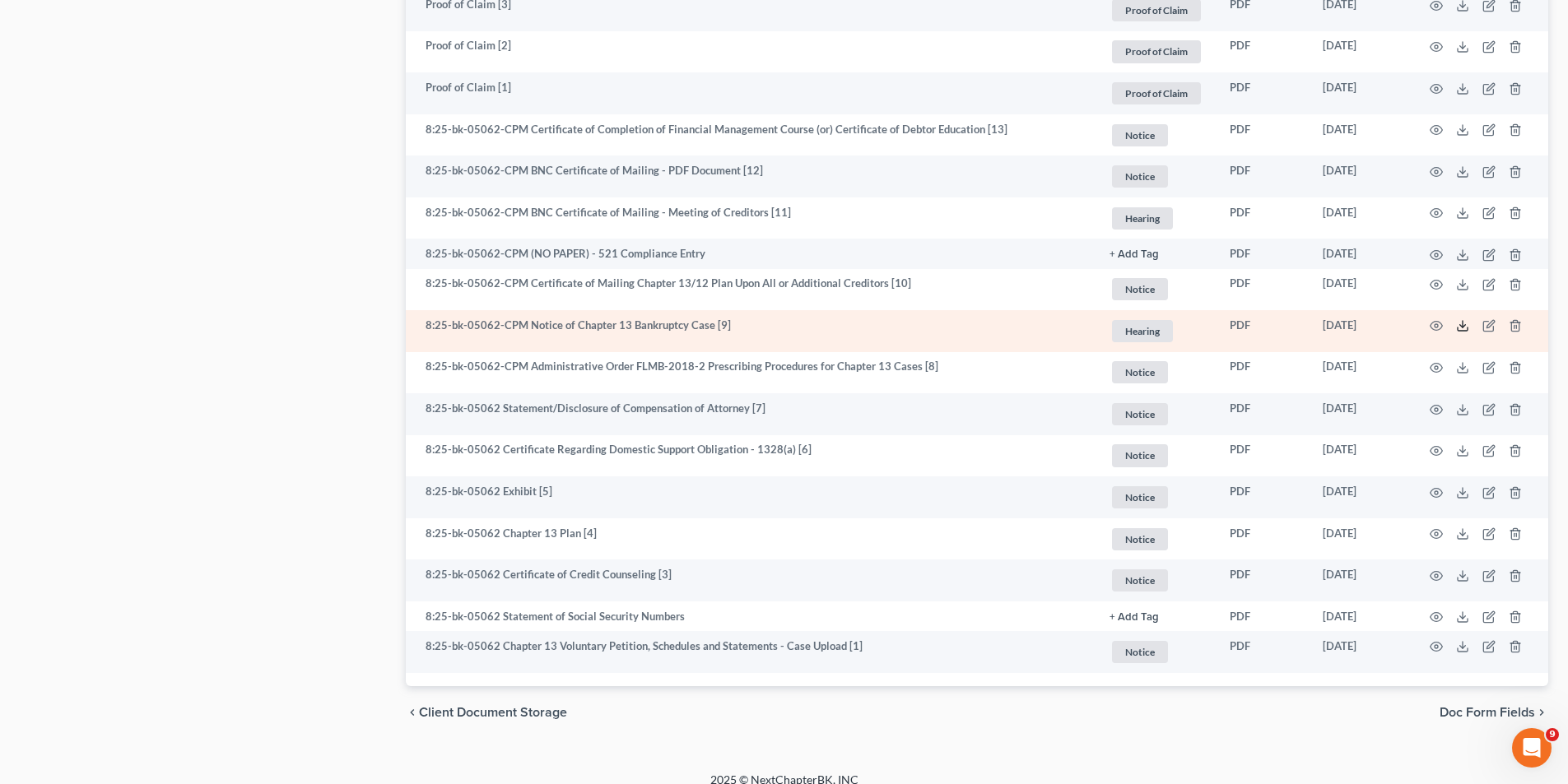
click at [1463, 322] on icon at bounding box center [1463, 326] width 13 height 13
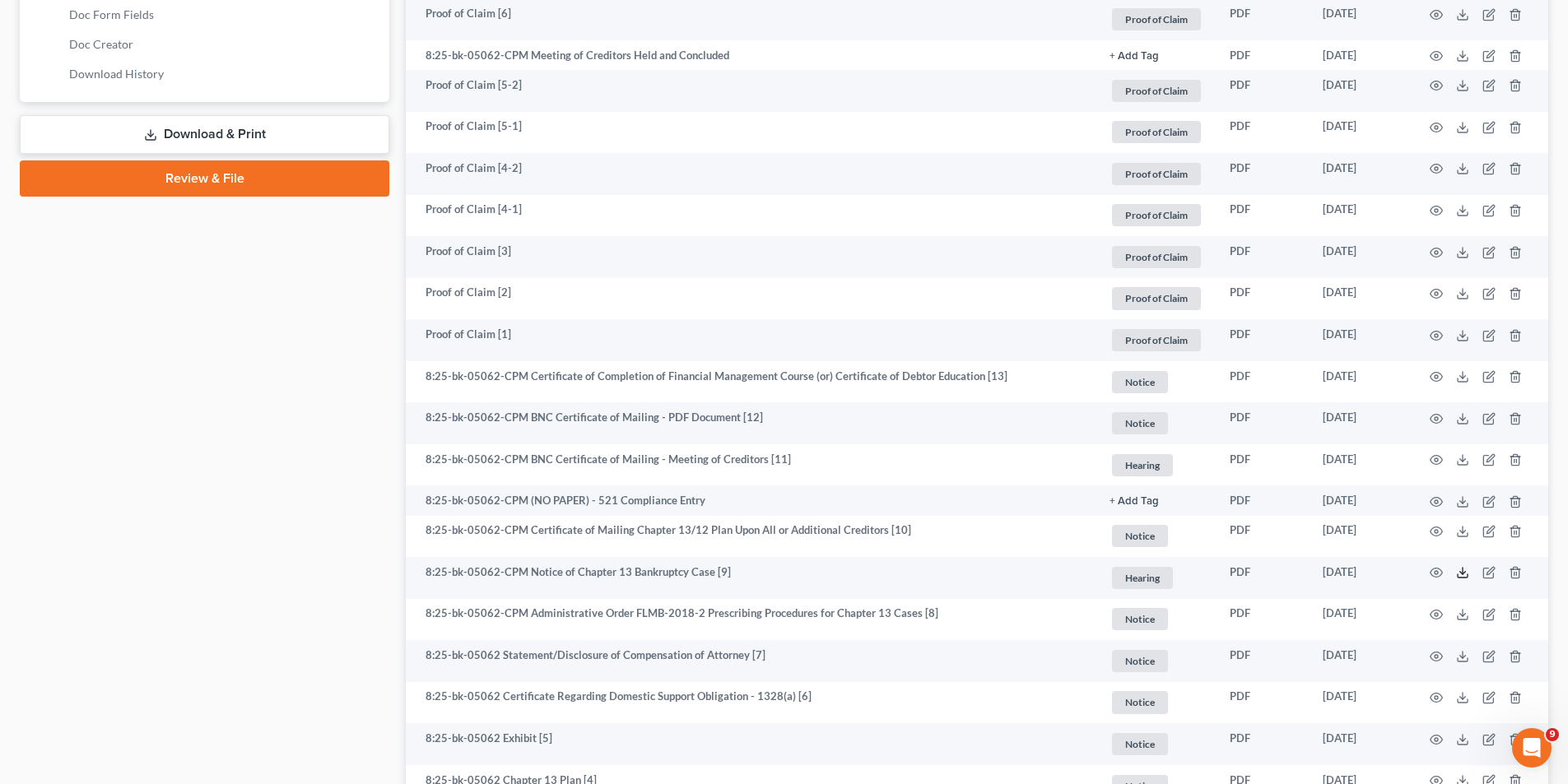
scroll to position [576, 0]
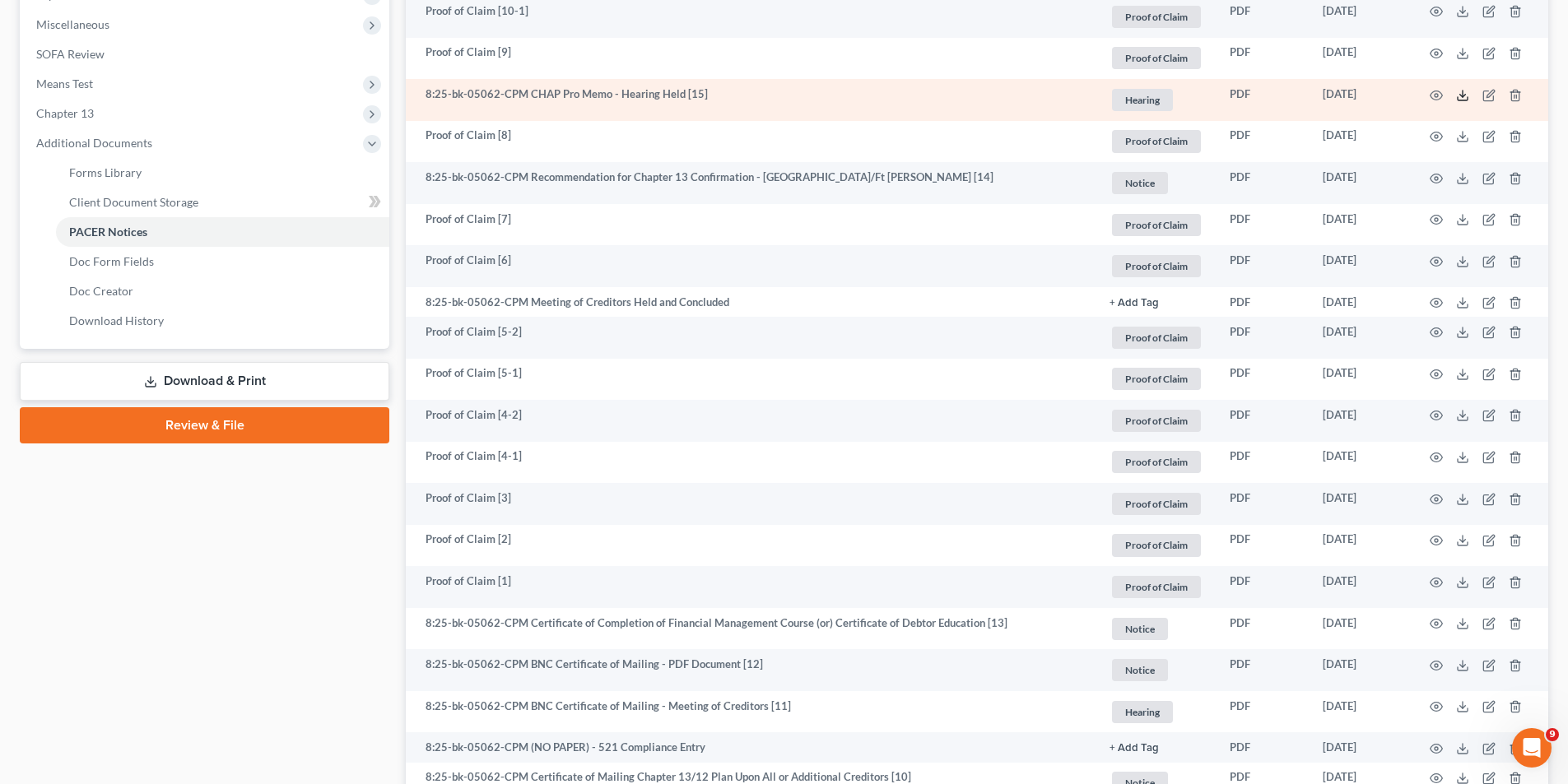
click at [1460, 94] on polyline at bounding box center [1462, 94] width 6 height 3
